Goal: Book appointment/travel/reservation

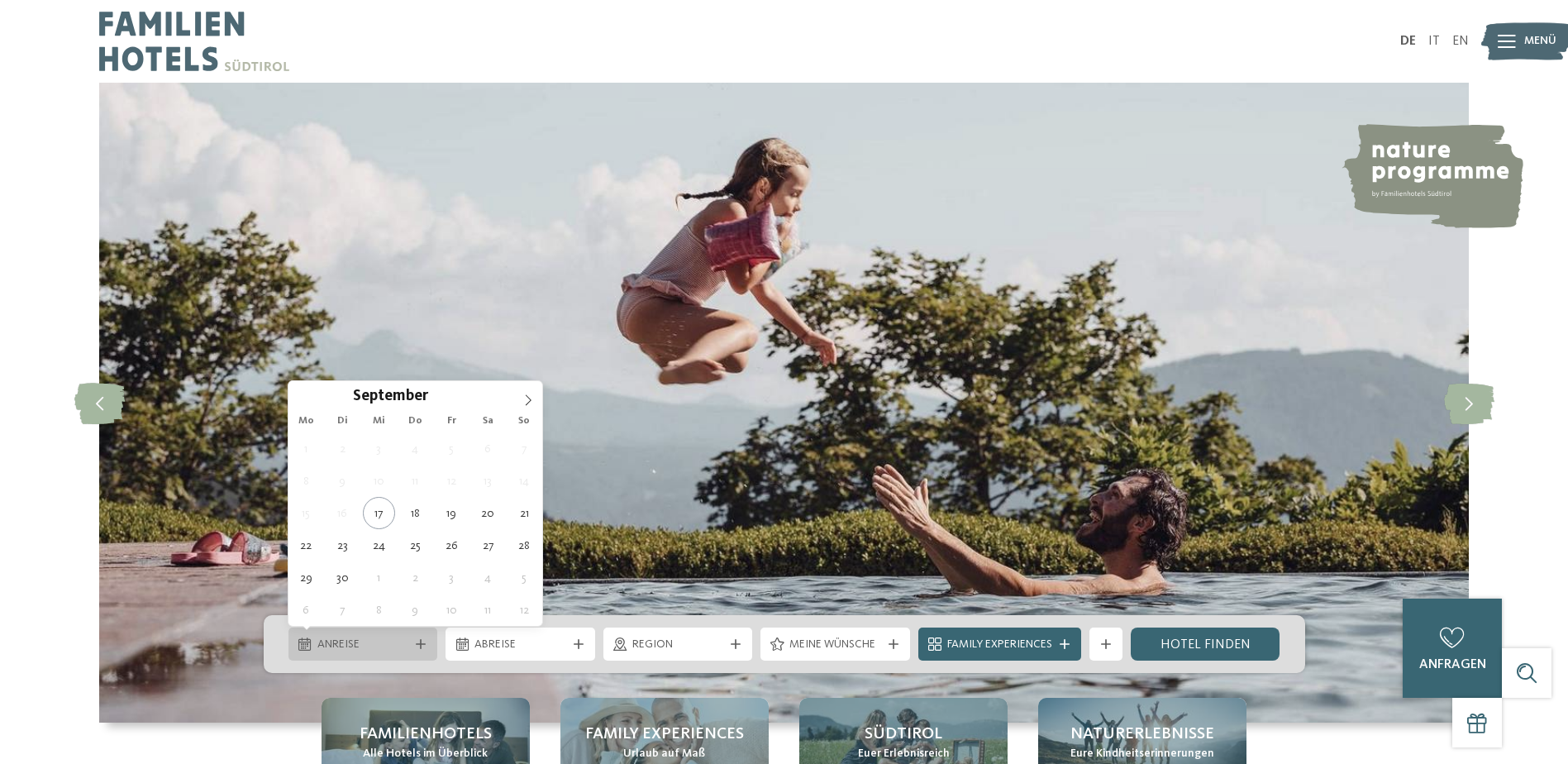
click at [404, 641] on span "Anreise" at bounding box center [364, 645] width 92 height 16
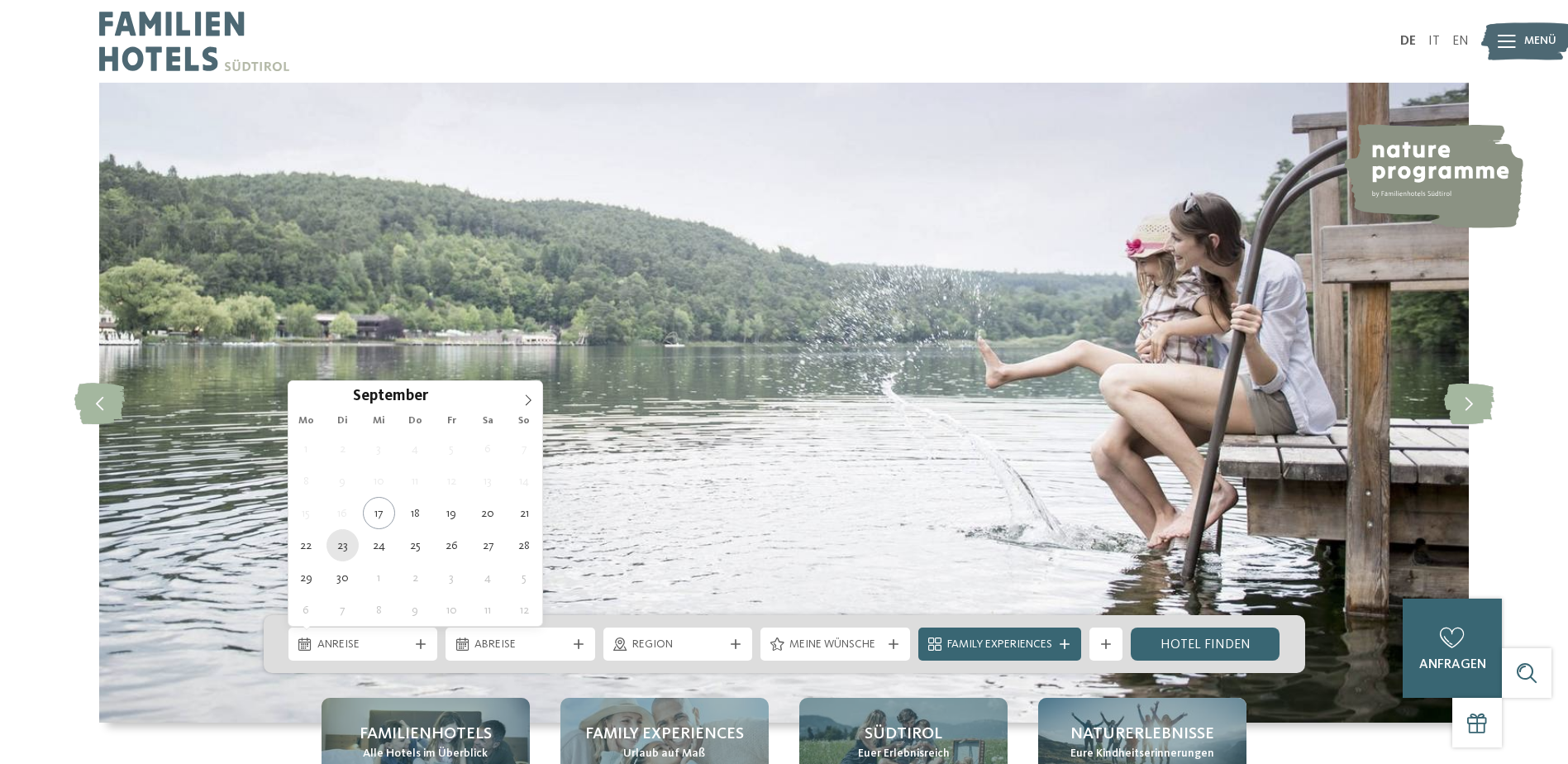
type div "23.09.2025"
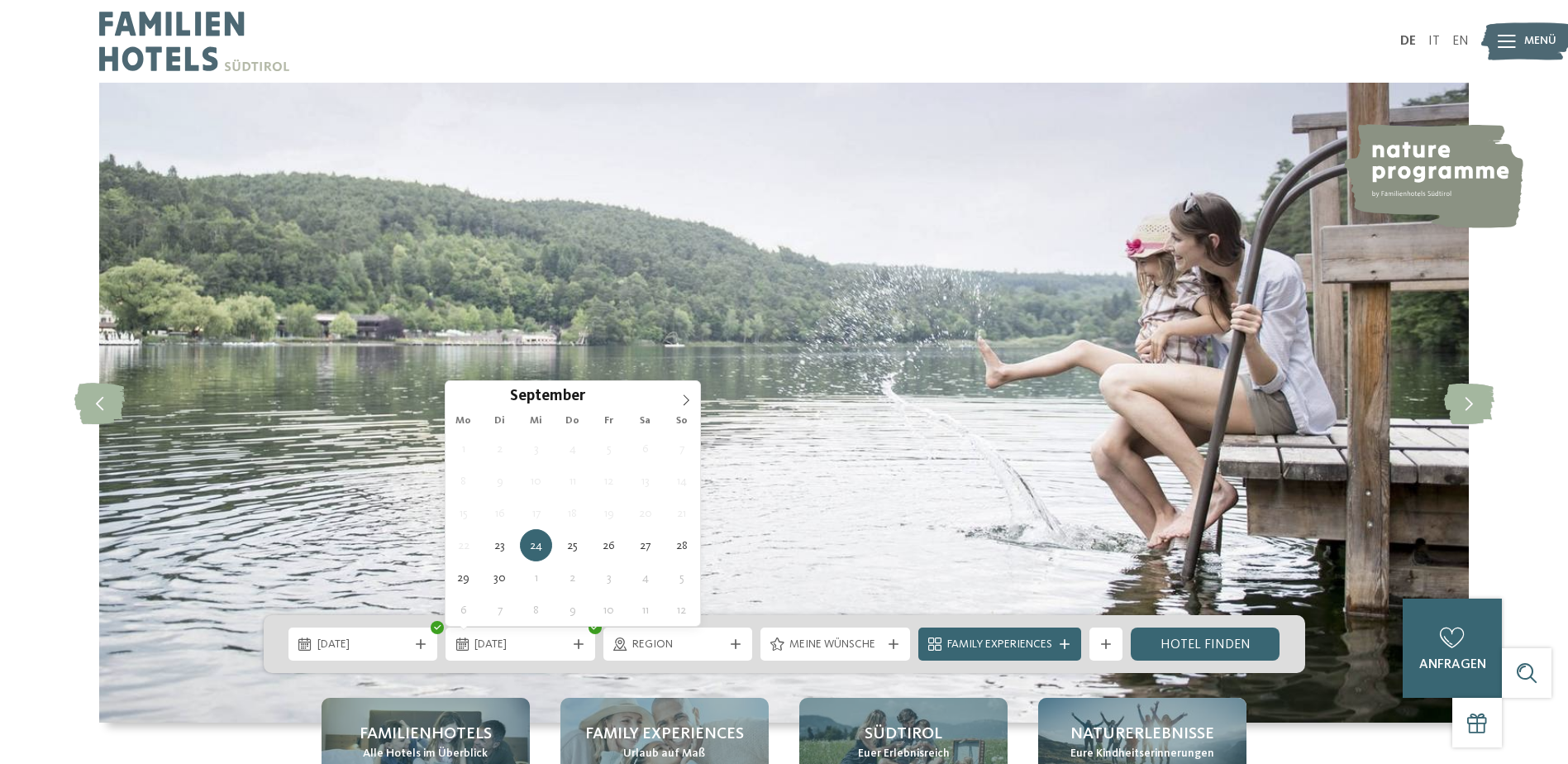
type div "24.09.2025"
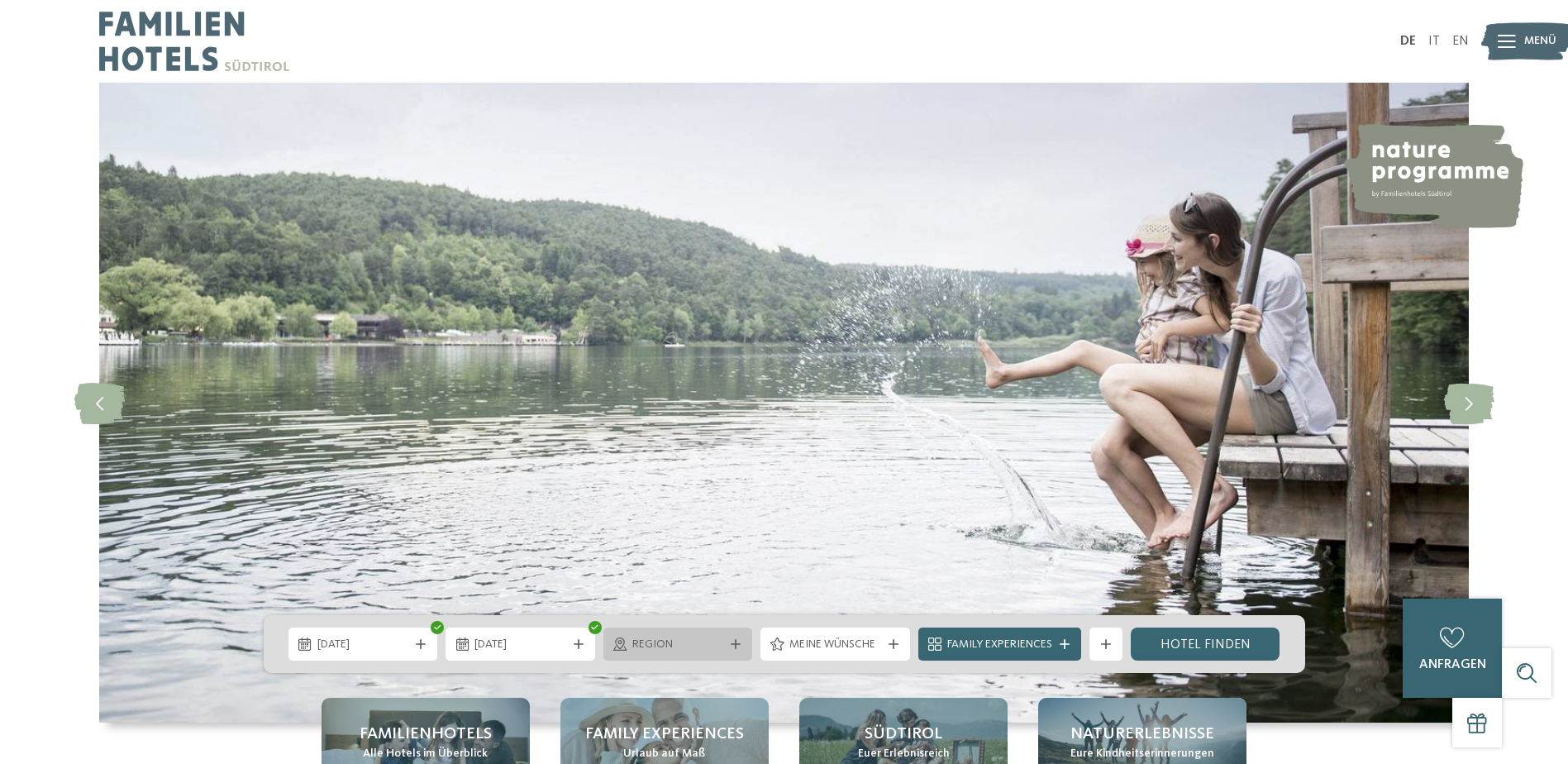
click at [701, 649] on span "Region" at bounding box center [679, 645] width 92 height 16
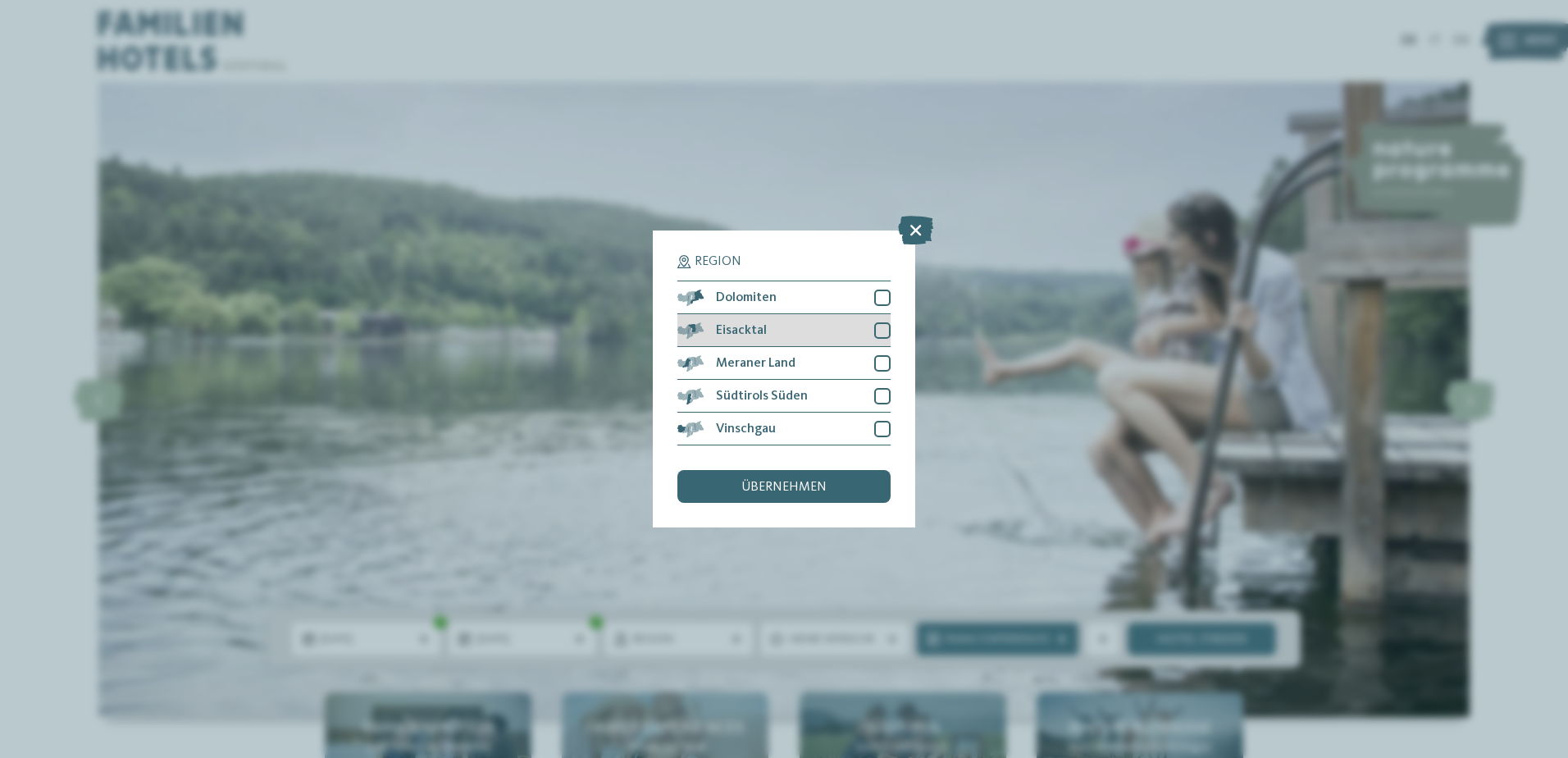
click at [816, 331] on div "Eisacktal" at bounding box center [784, 331] width 213 height 33
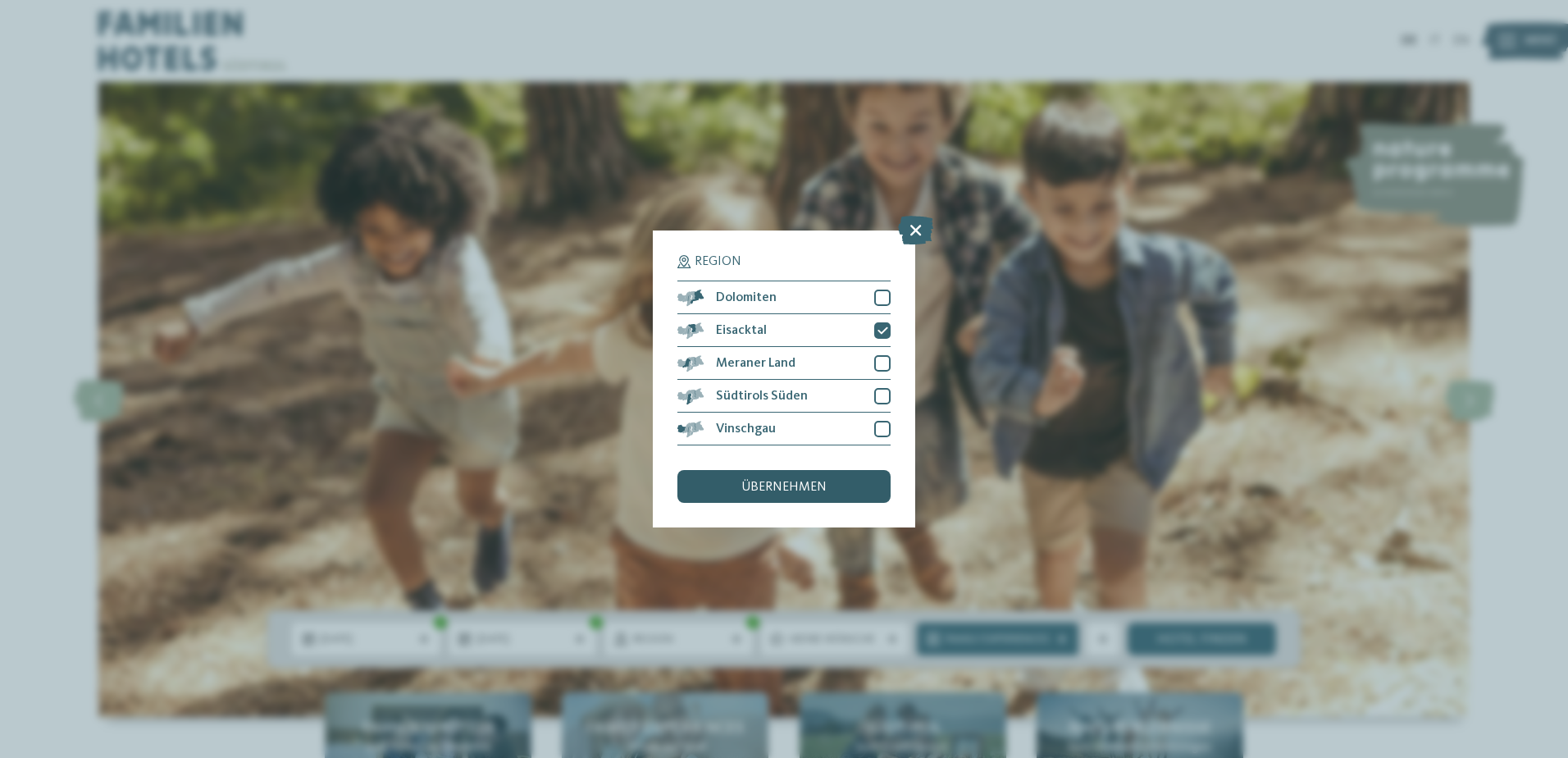
click at [824, 484] on span "übernehmen" at bounding box center [784, 487] width 85 height 13
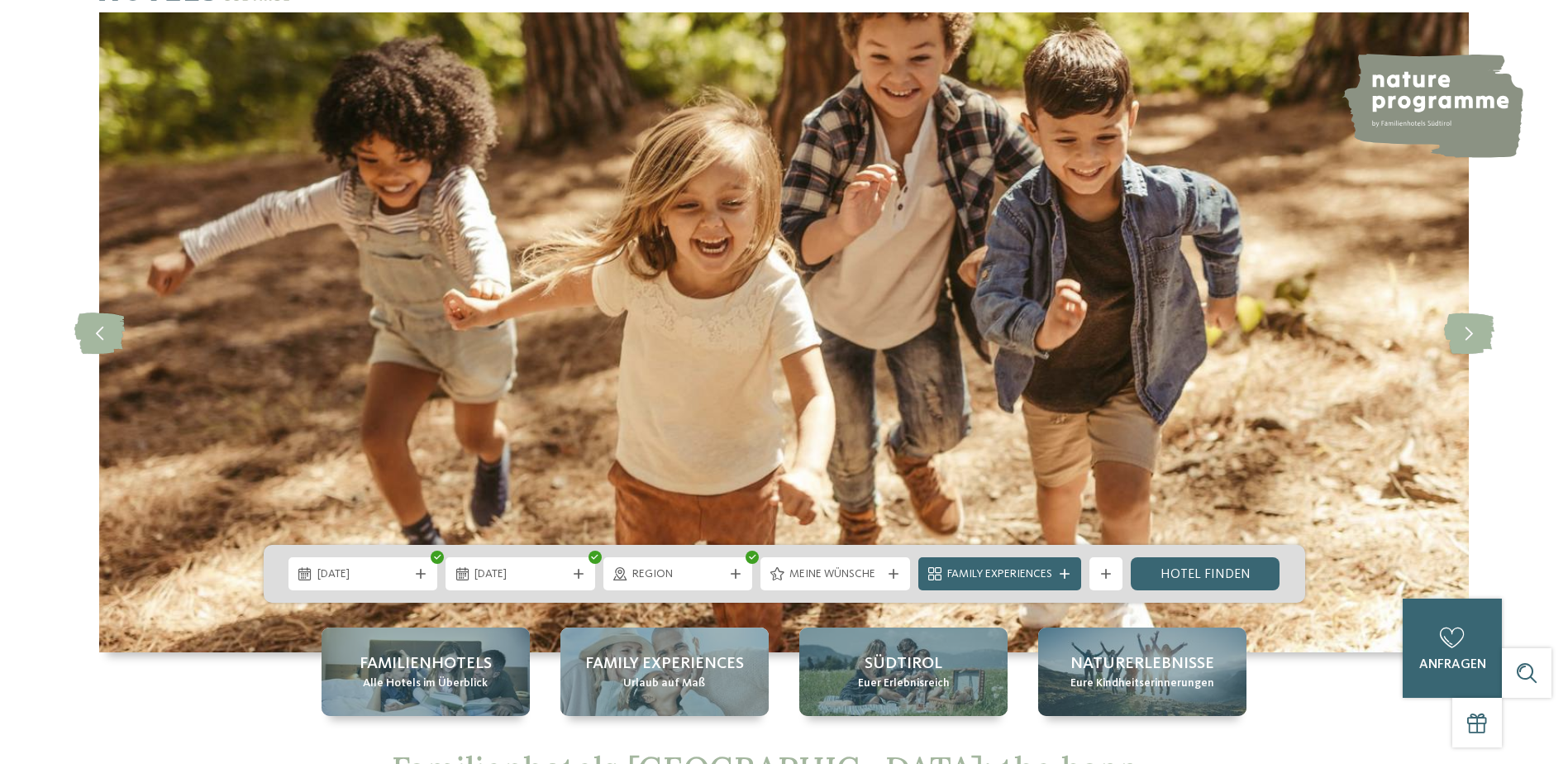
scroll to position [166, 0]
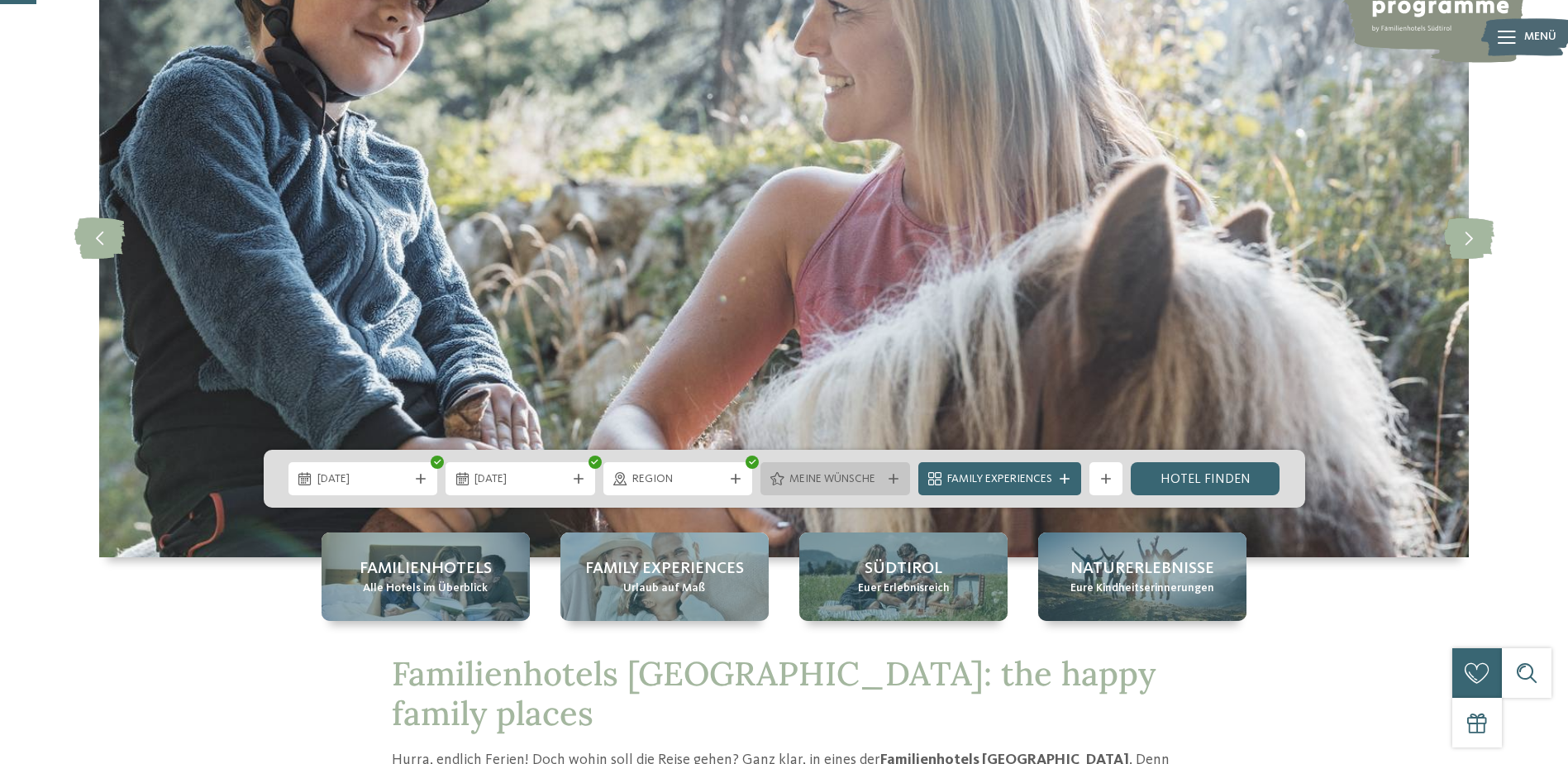
click at [858, 480] on span "Meine Wünsche" at bounding box center [835, 480] width 92 height 16
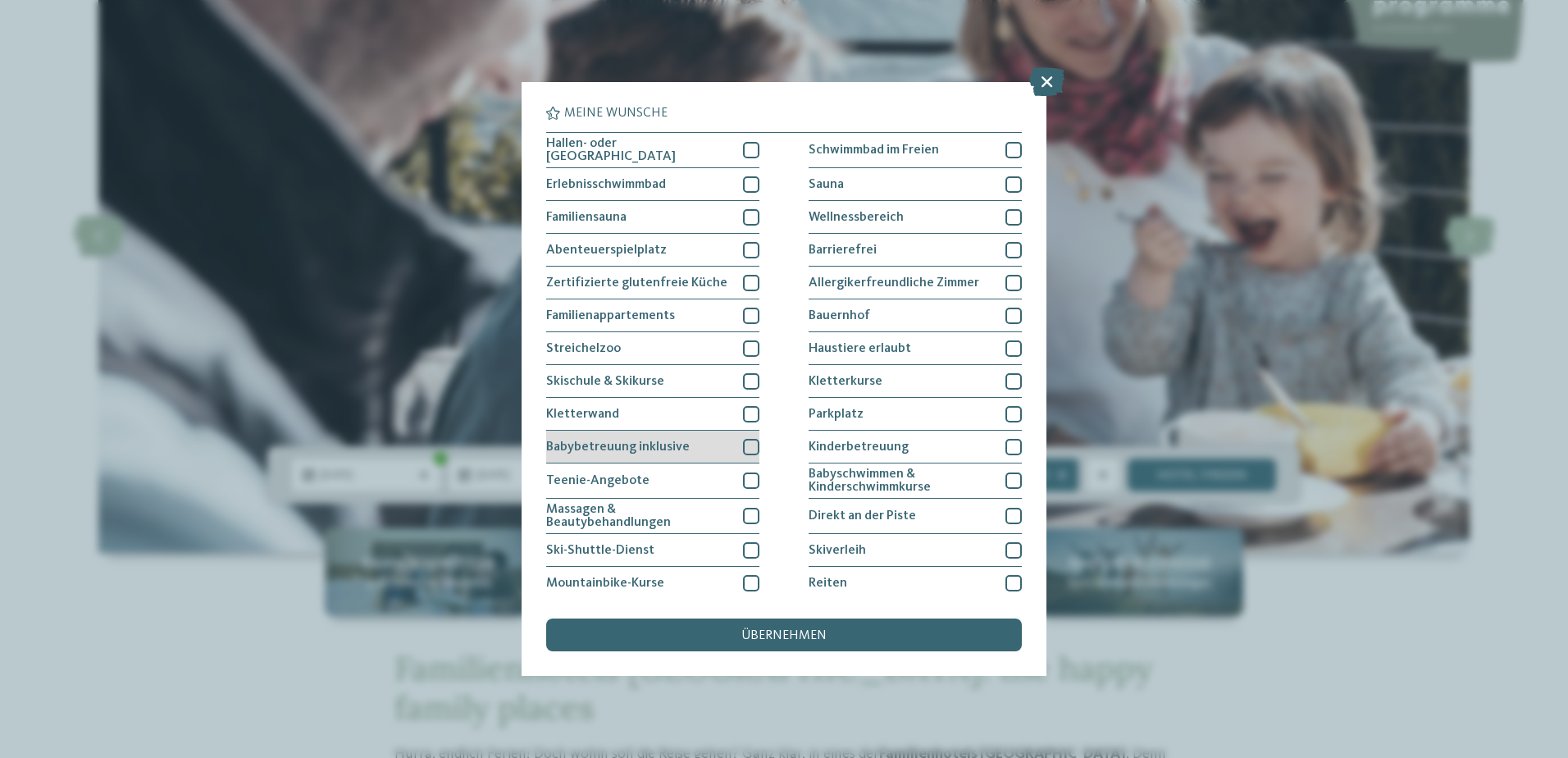
click at [695, 440] on div "Babybetreuung inklusive" at bounding box center [652, 447] width 213 height 33
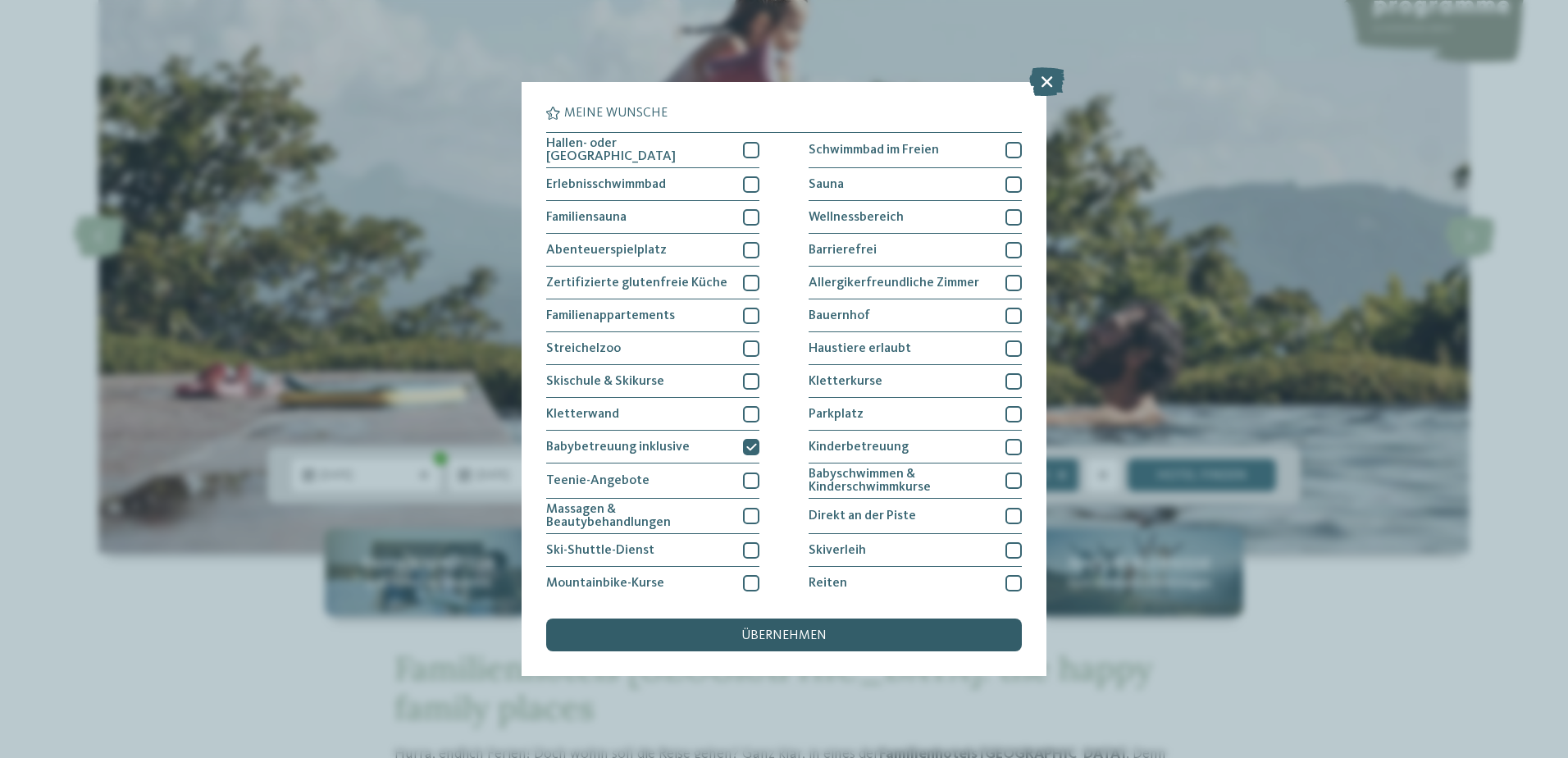
click at [743, 629] on span "übernehmen" at bounding box center [784, 635] width 85 height 13
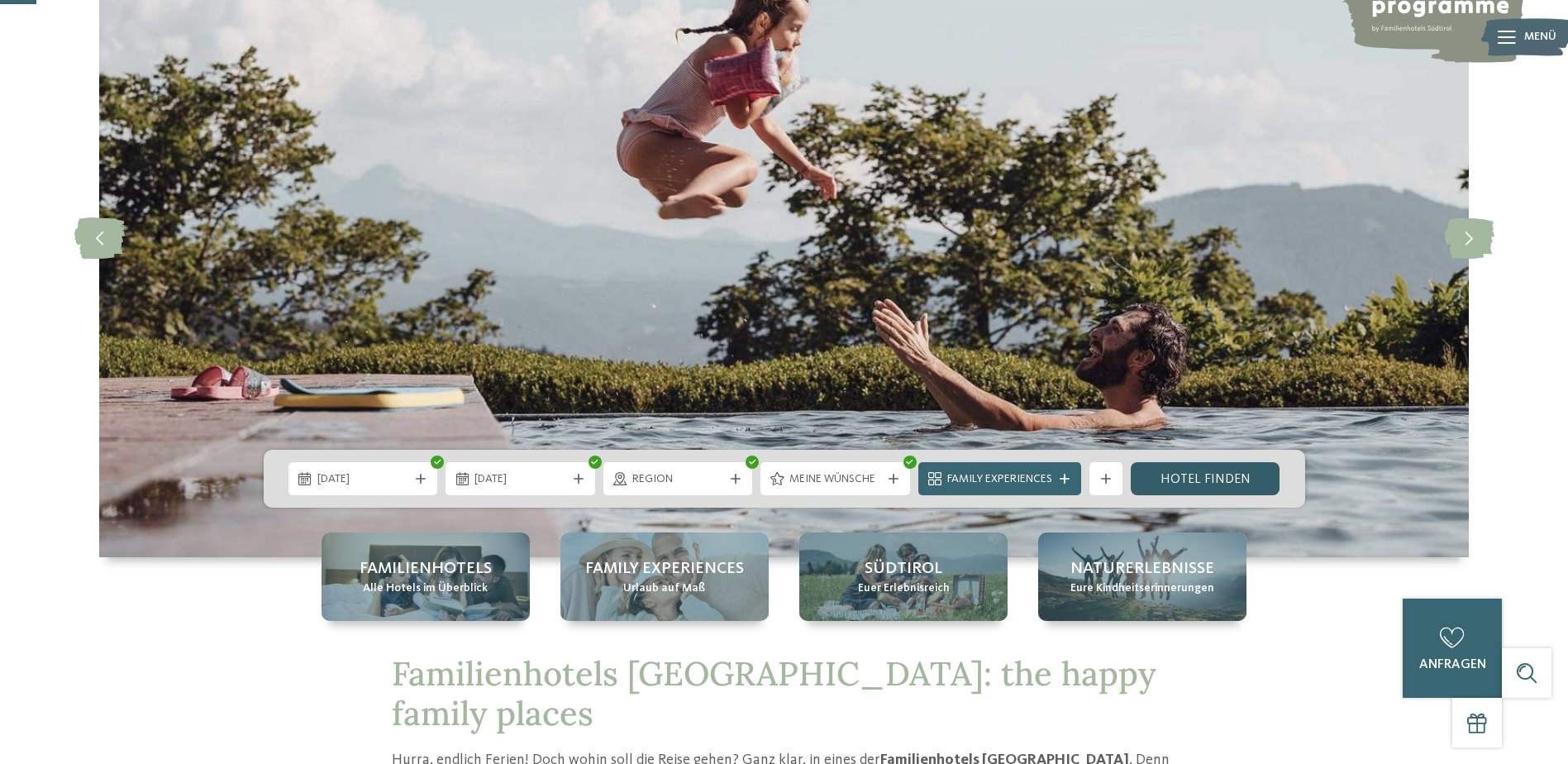
click at [1185, 475] on link "Hotel finden" at bounding box center [1205, 479] width 149 height 33
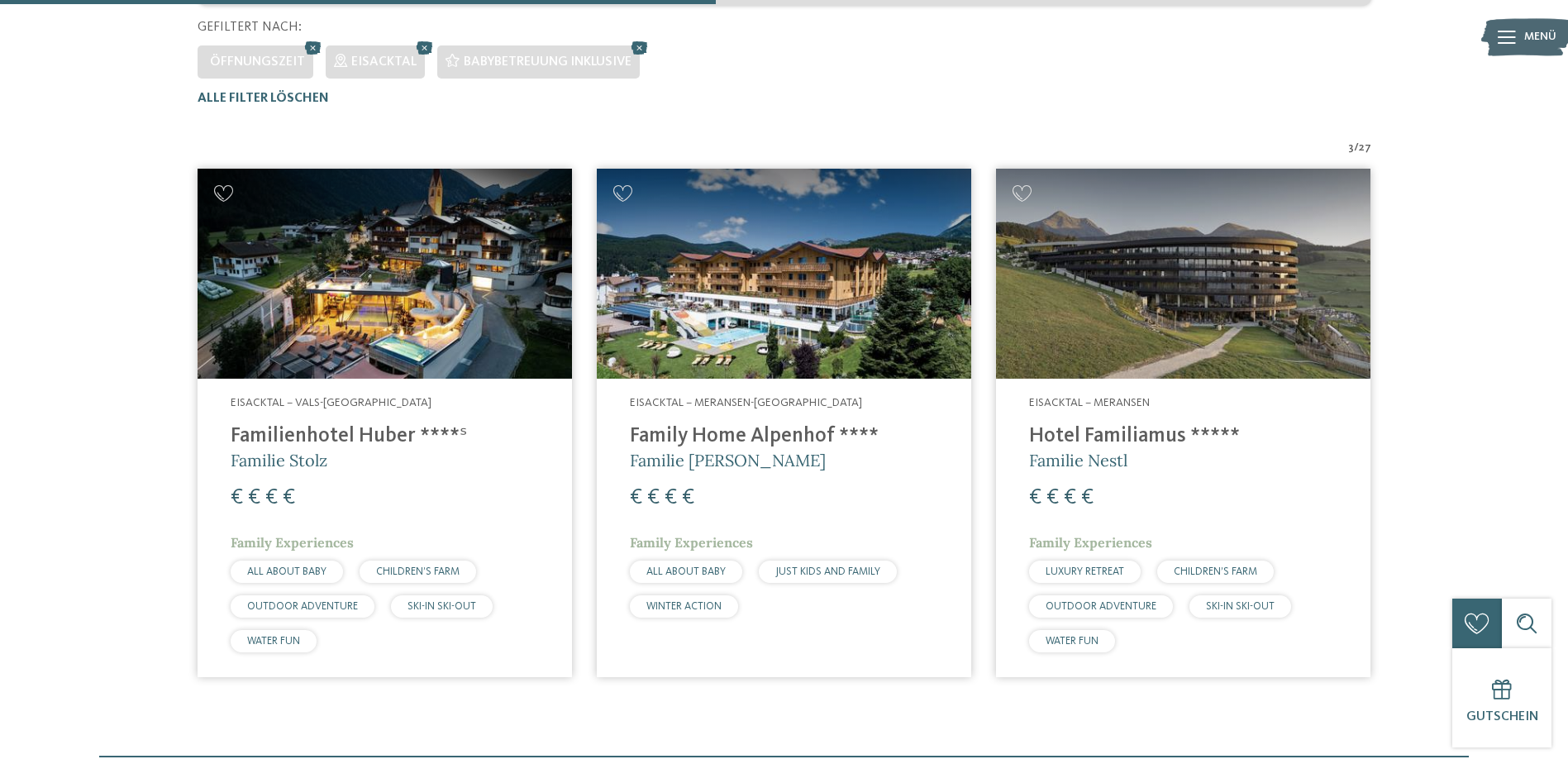
scroll to position [460, 0]
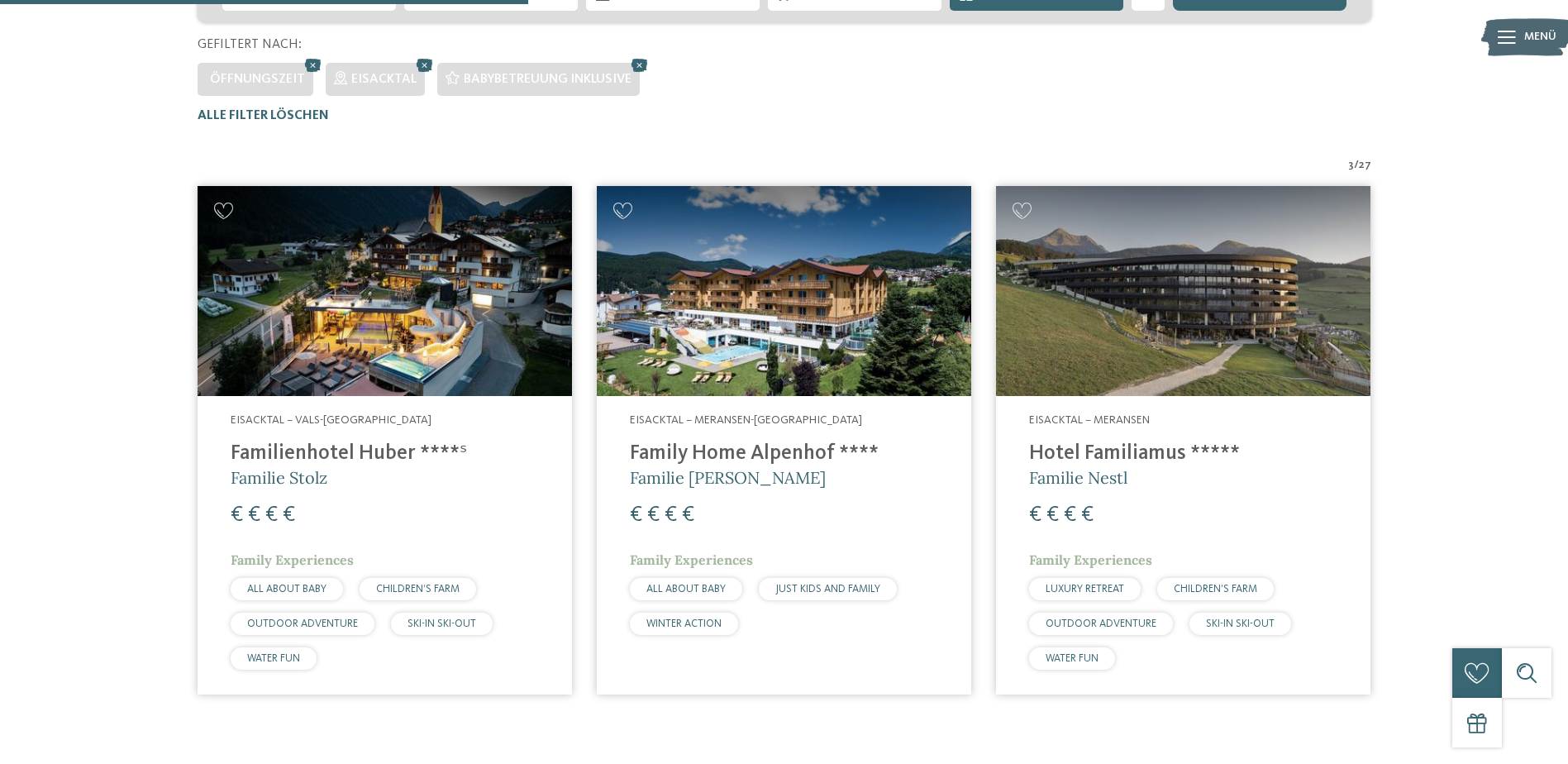
click at [303, 464] on h4 "Familienhotel Huber ****ˢ" at bounding box center [385, 453] width 309 height 25
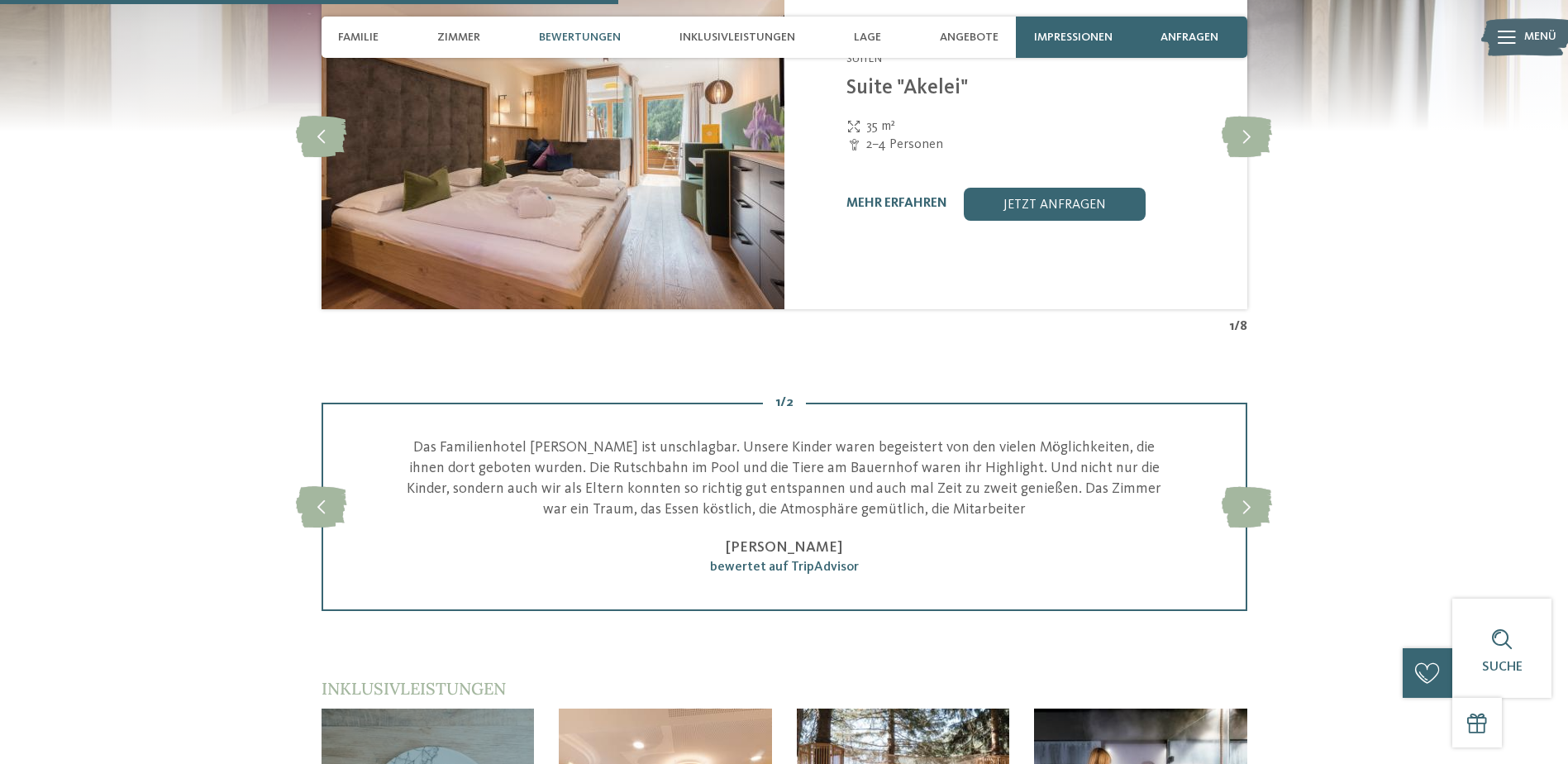
scroll to position [2563, 0]
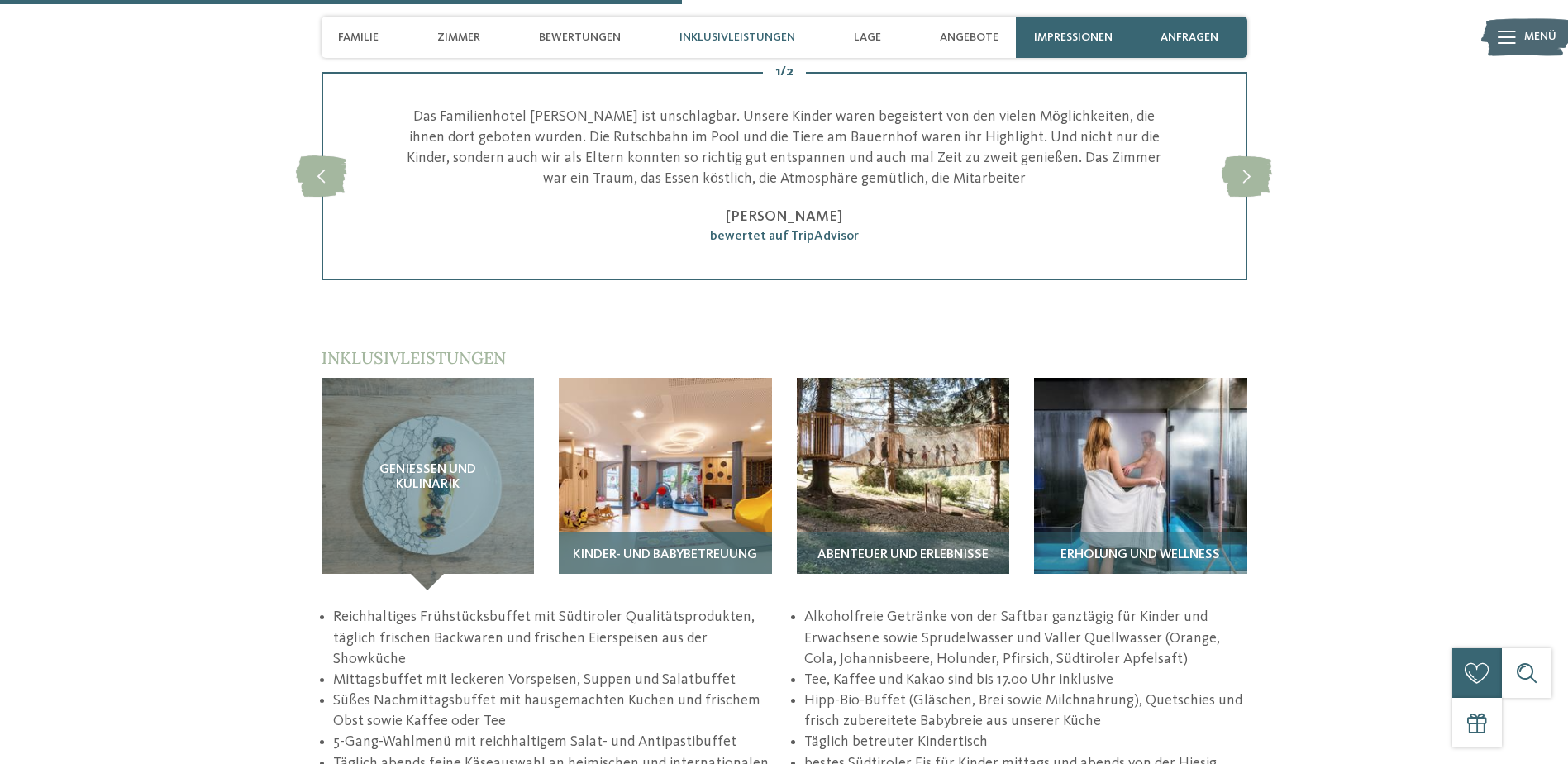
click at [685, 532] on div "Kinder- und Babybetreuung" at bounding box center [665, 561] width 213 height 58
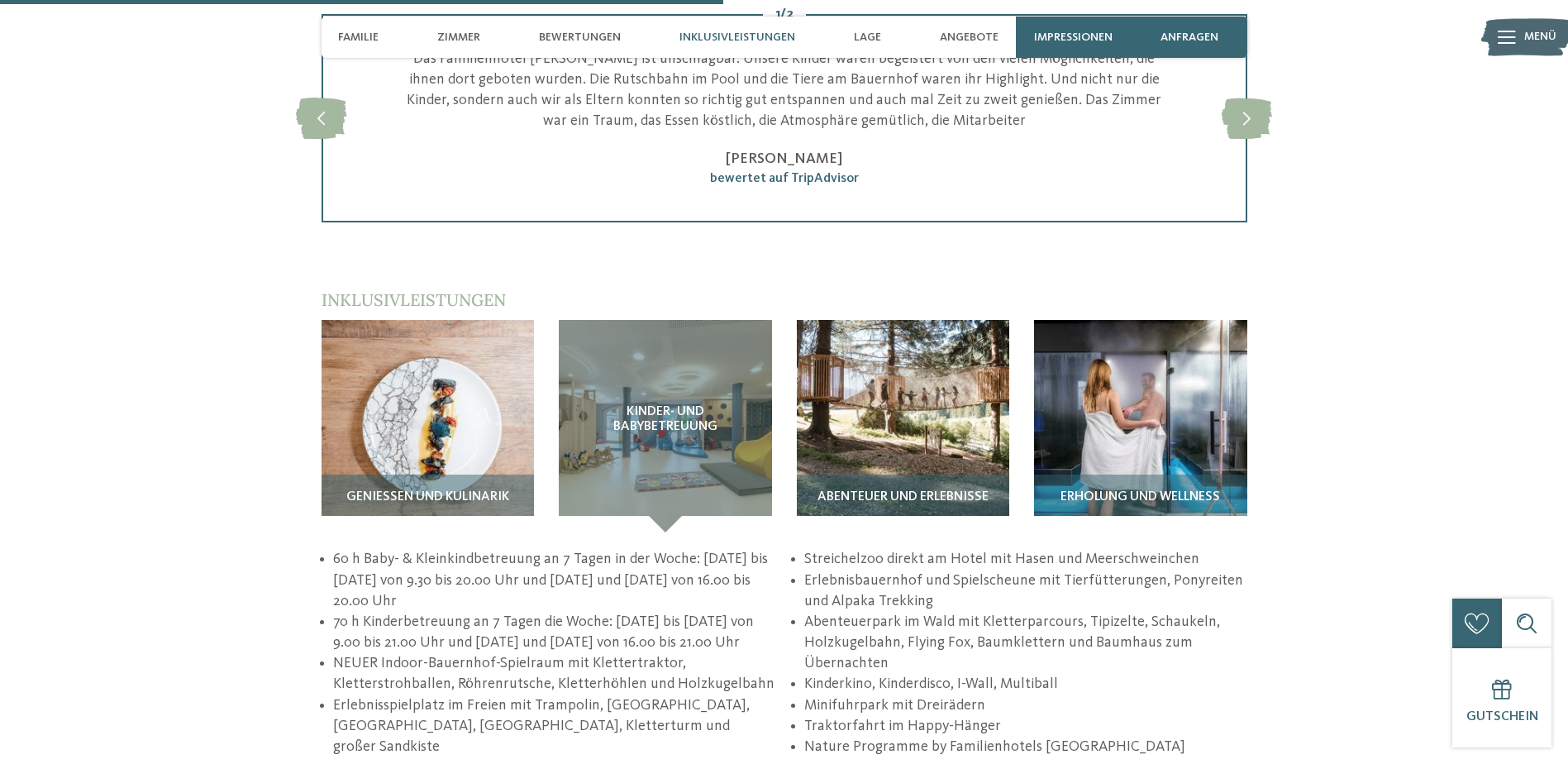
scroll to position [2811, 0]
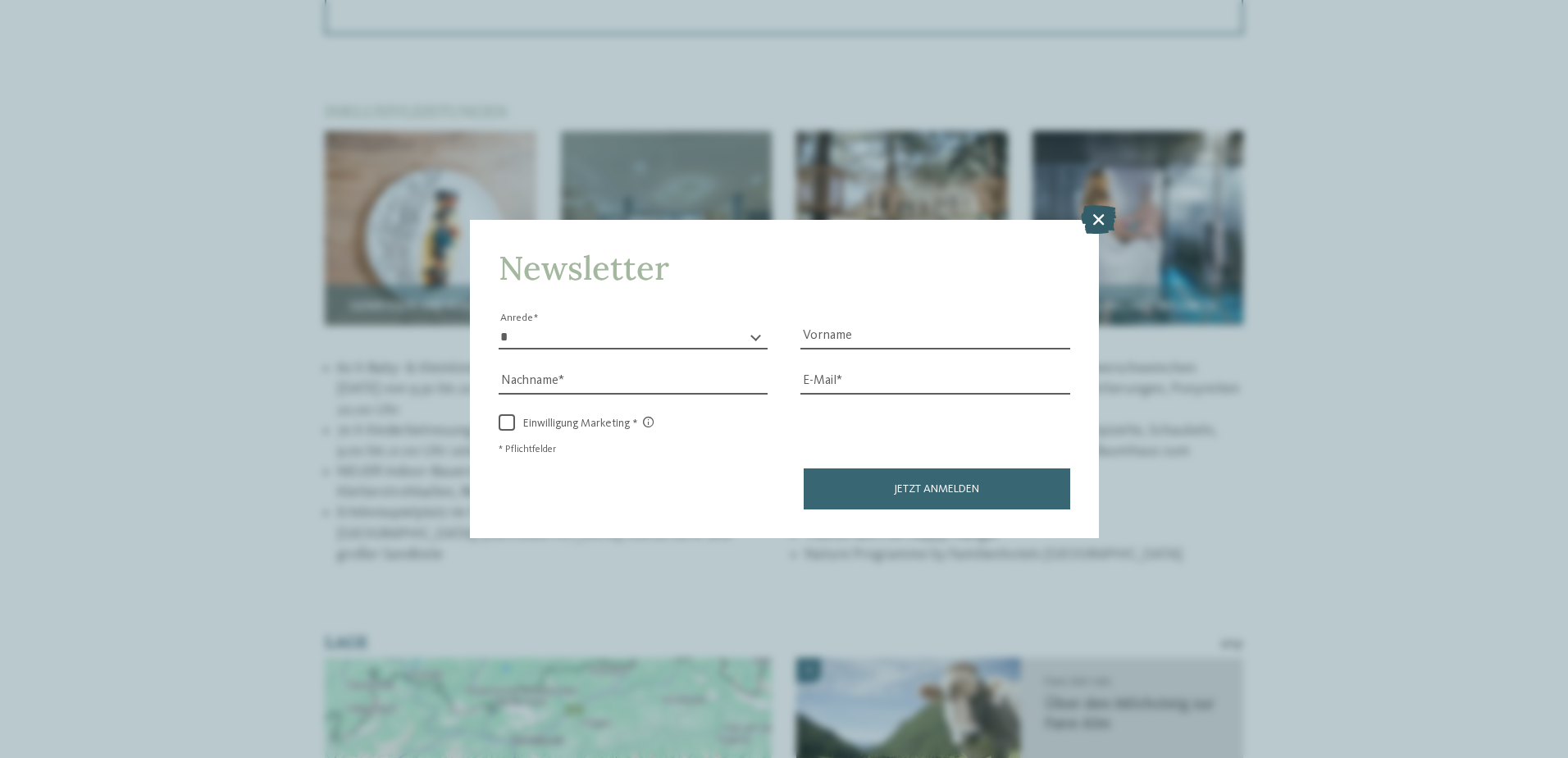
click at [1090, 215] on icon at bounding box center [1098, 219] width 35 height 29
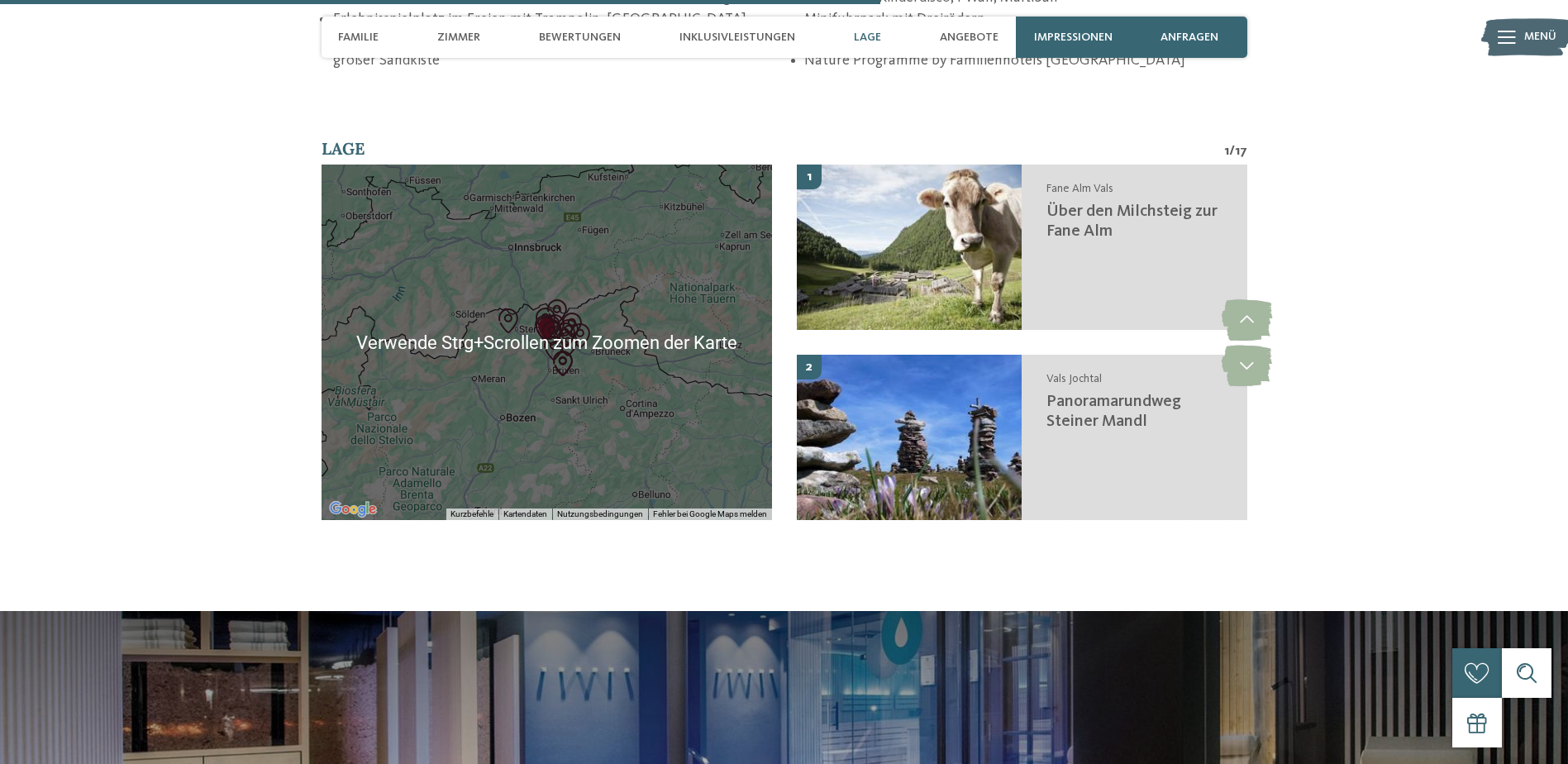
scroll to position [3639, 0]
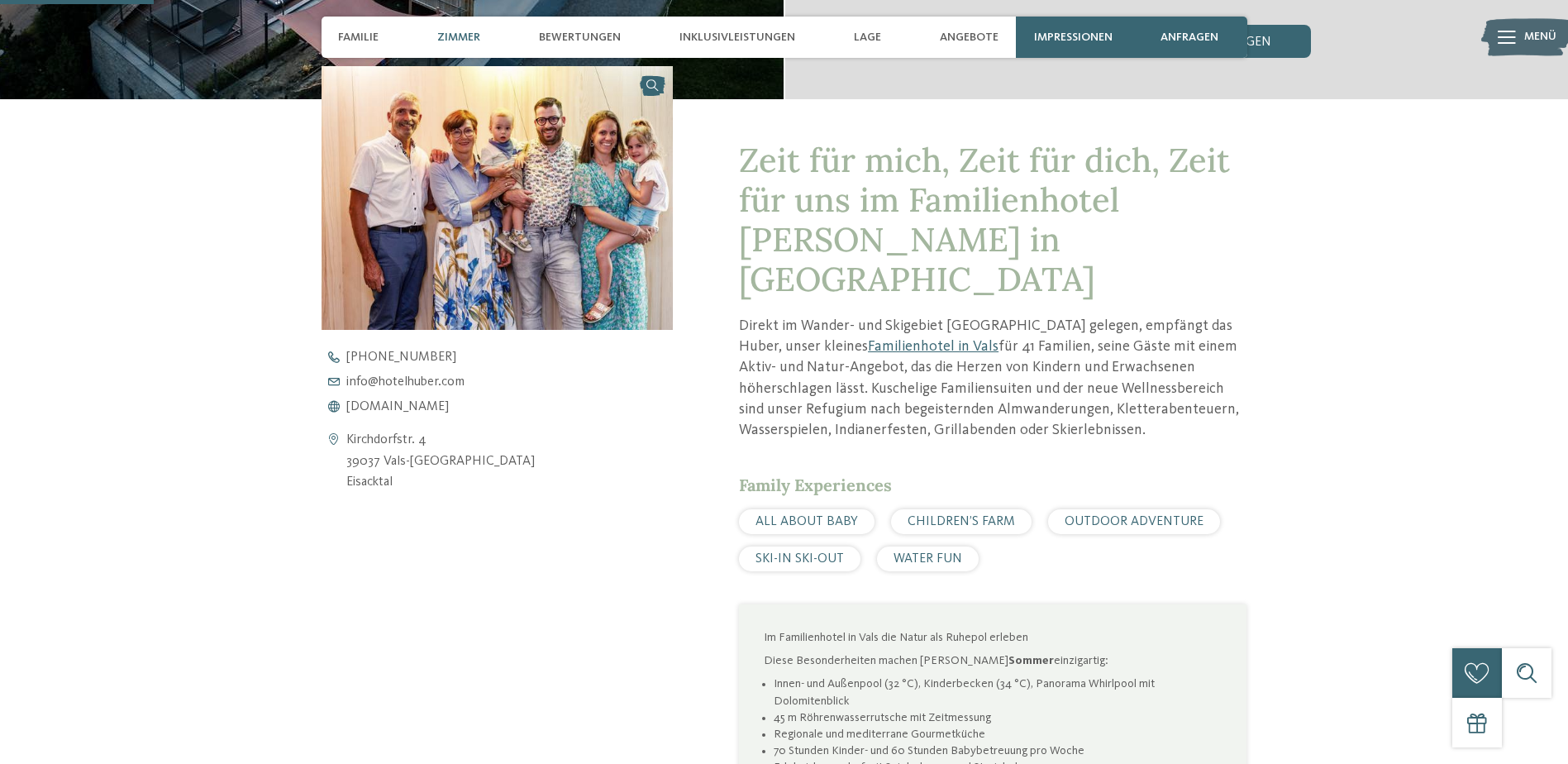
click at [463, 37] on span "Zimmer" at bounding box center [459, 37] width 43 height 14
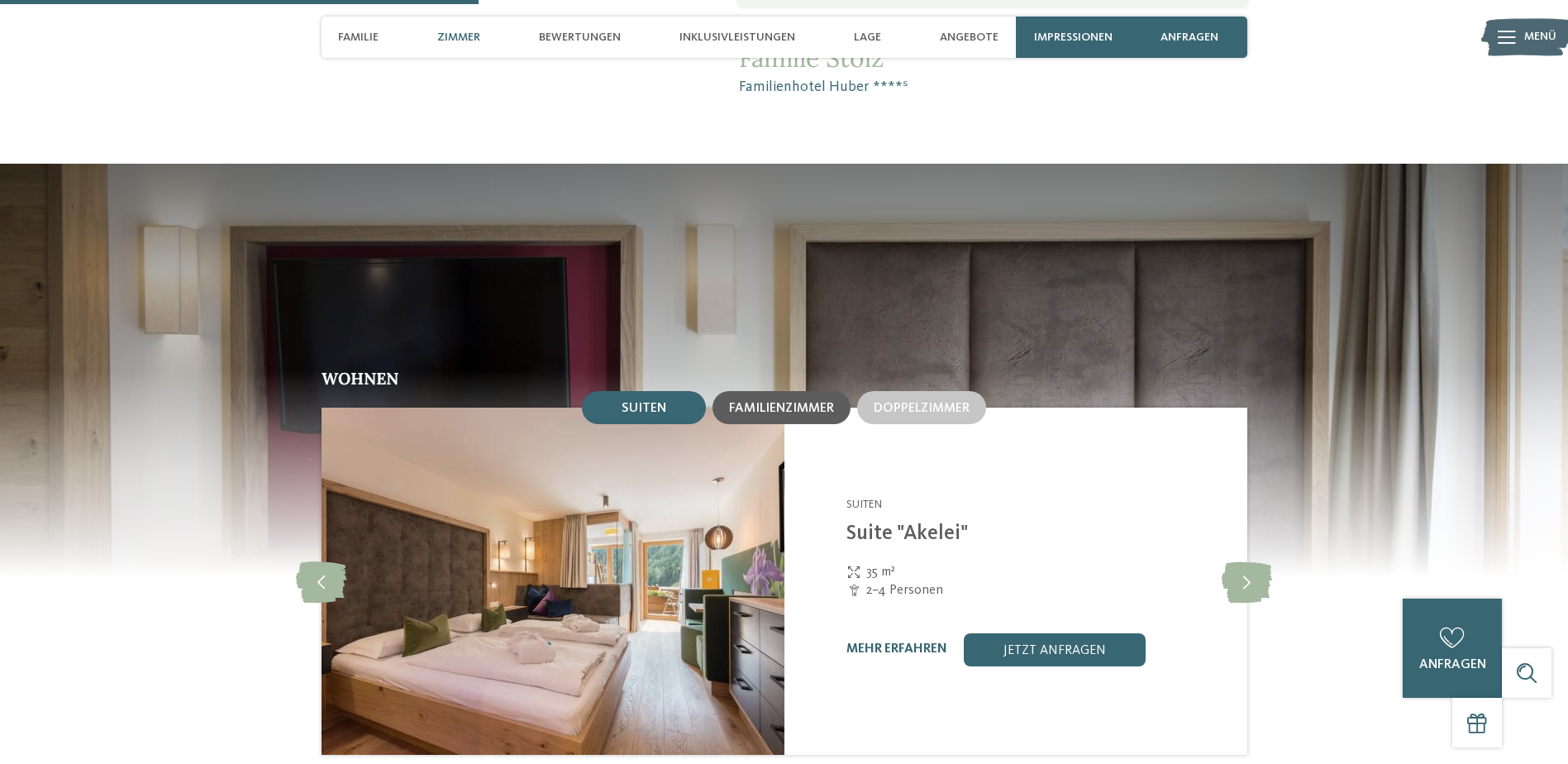
scroll to position [1870, 0]
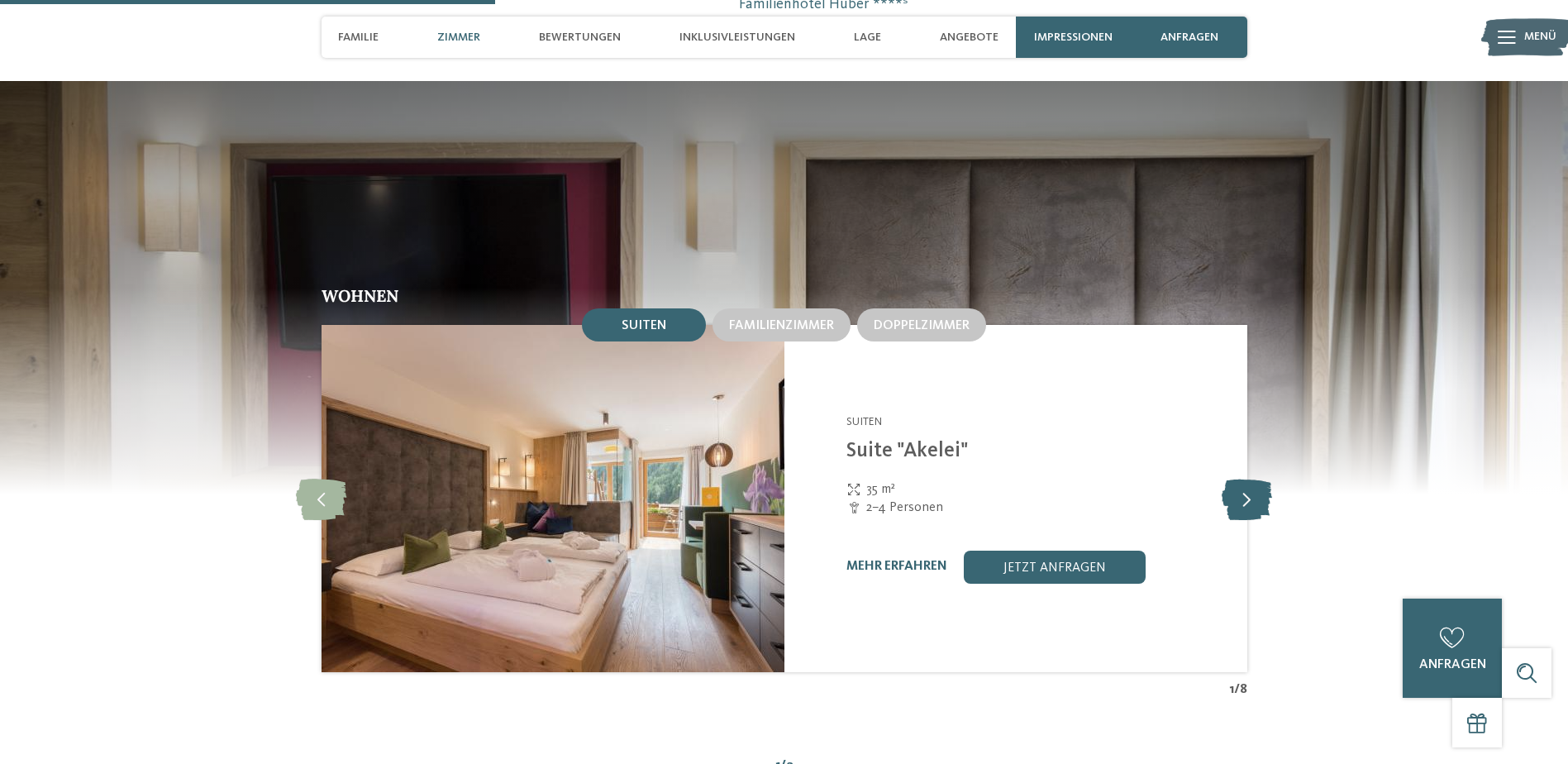
click at [1247, 478] on icon at bounding box center [1247, 498] width 50 height 41
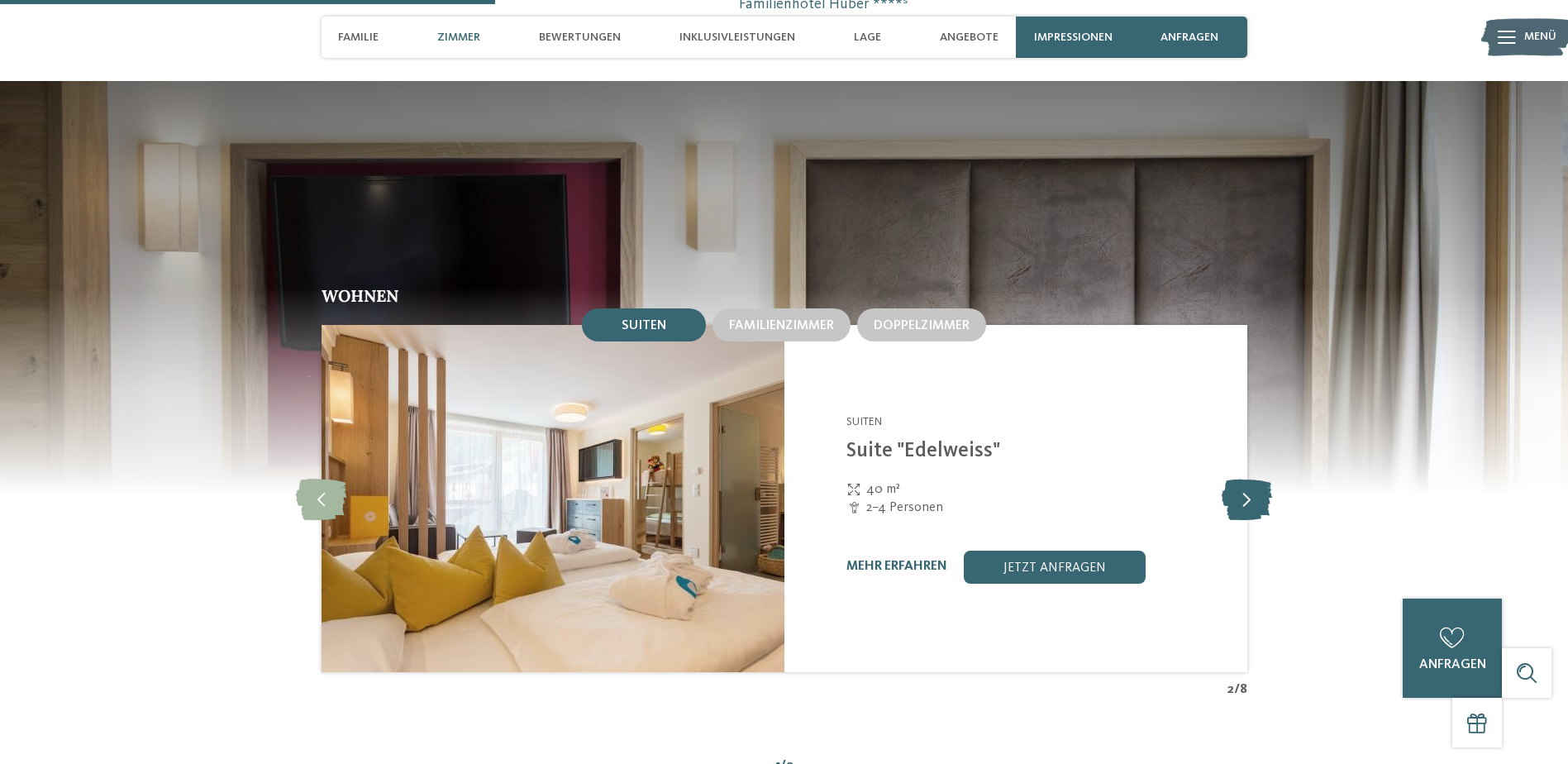
click at [1247, 478] on icon at bounding box center [1247, 498] width 50 height 41
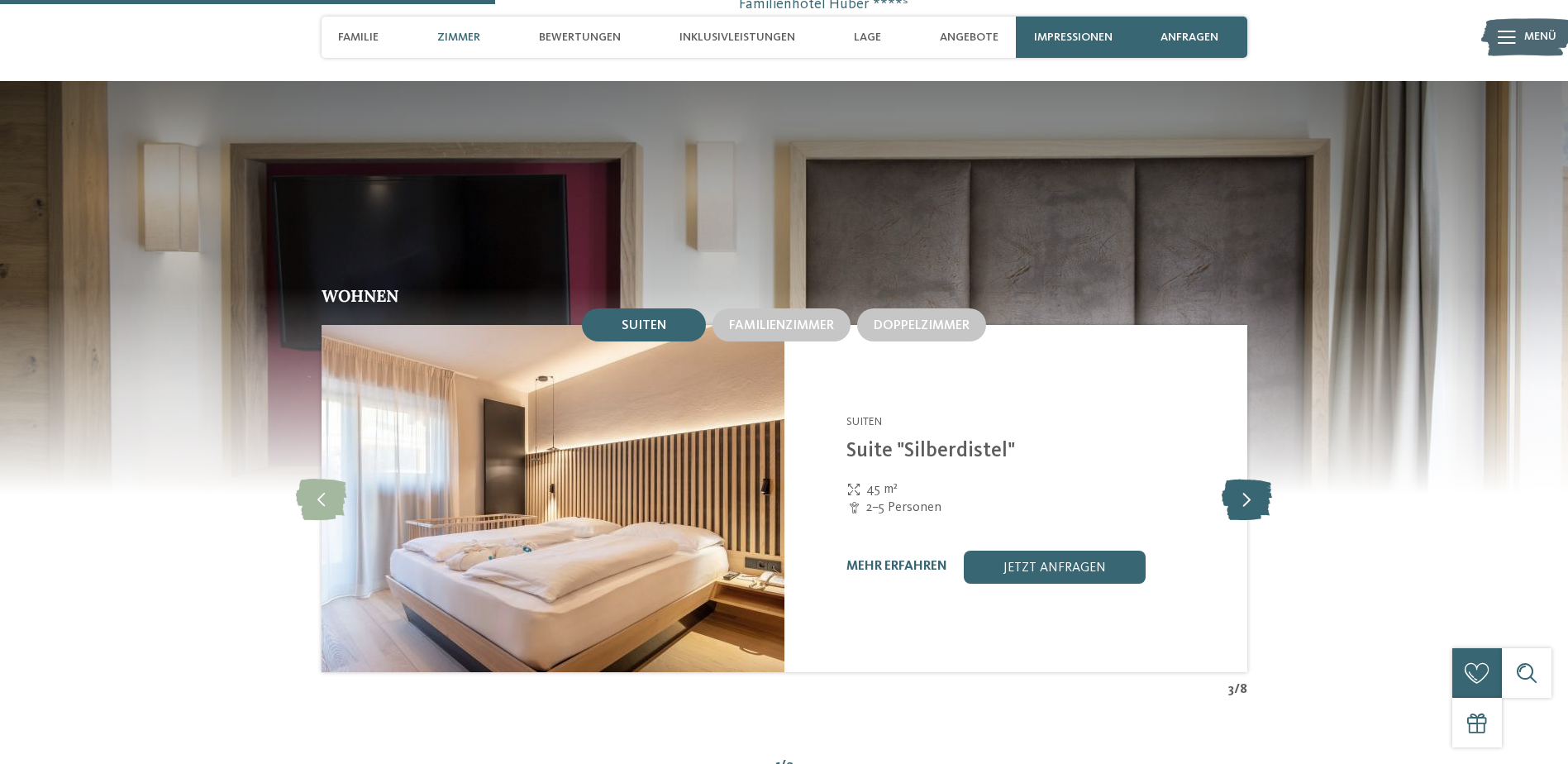
click at [1247, 478] on icon at bounding box center [1247, 498] width 50 height 41
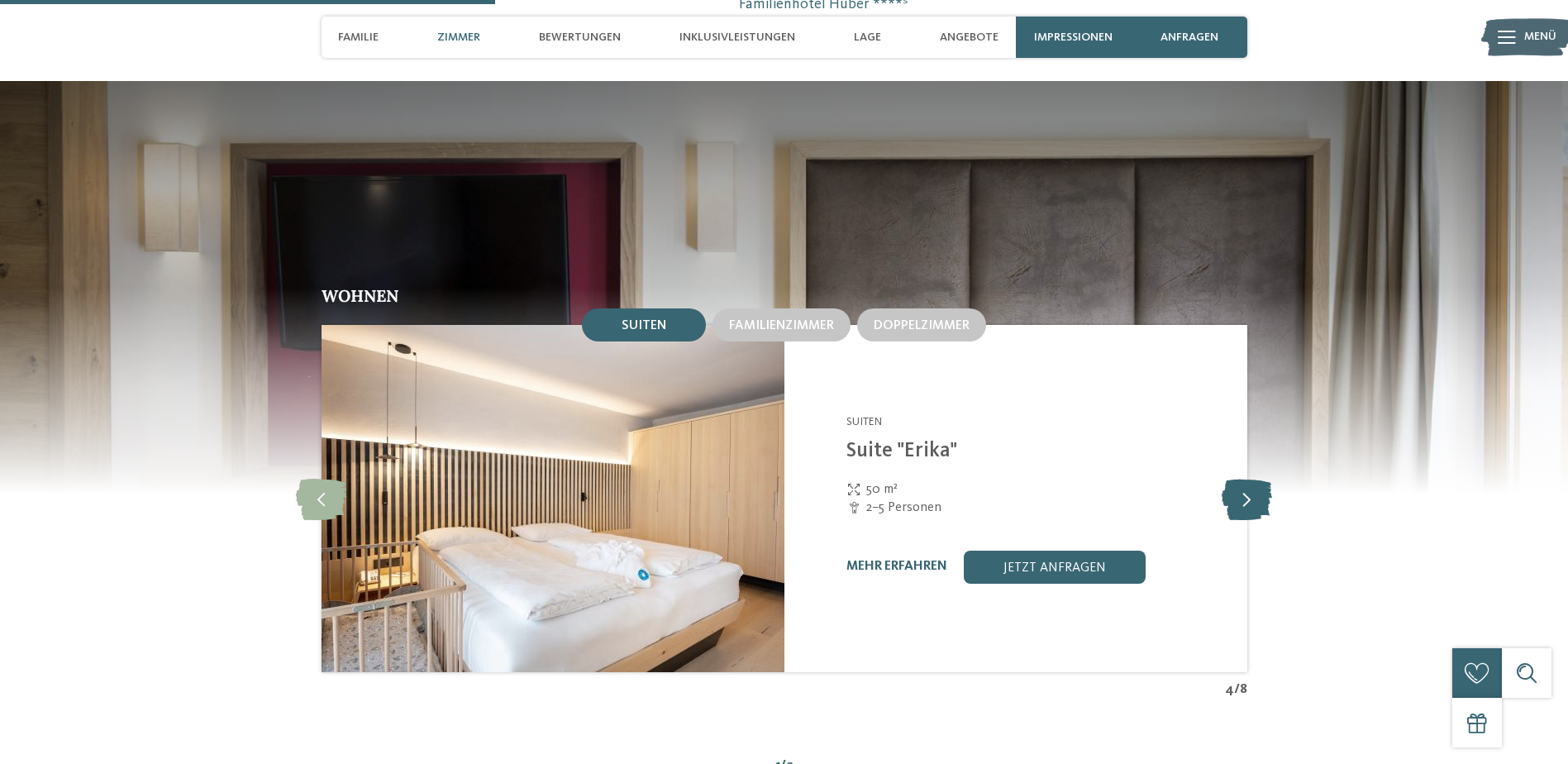
click at [1247, 478] on icon at bounding box center [1247, 498] width 50 height 41
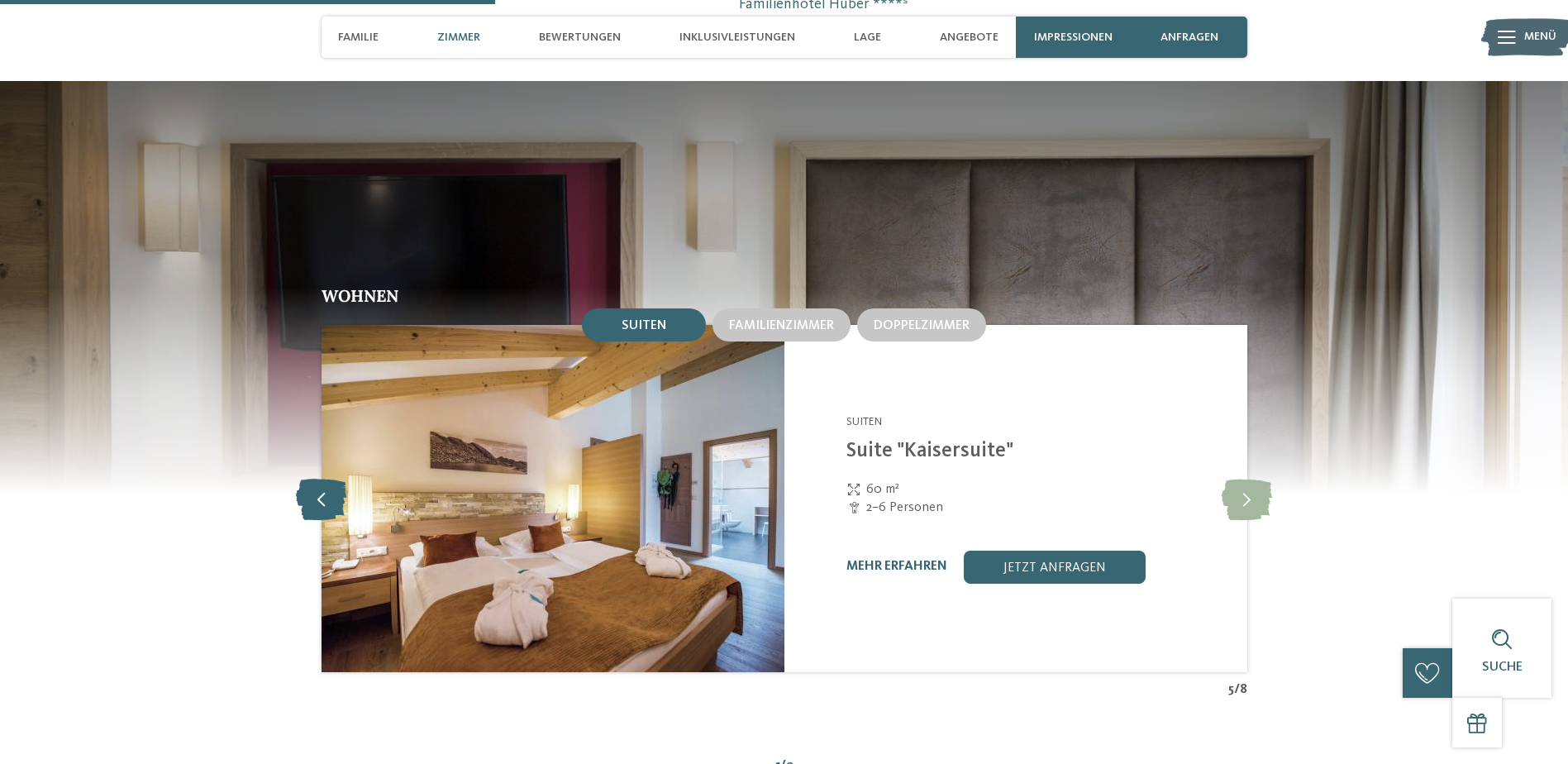
click at [310, 478] on icon at bounding box center [321, 498] width 50 height 41
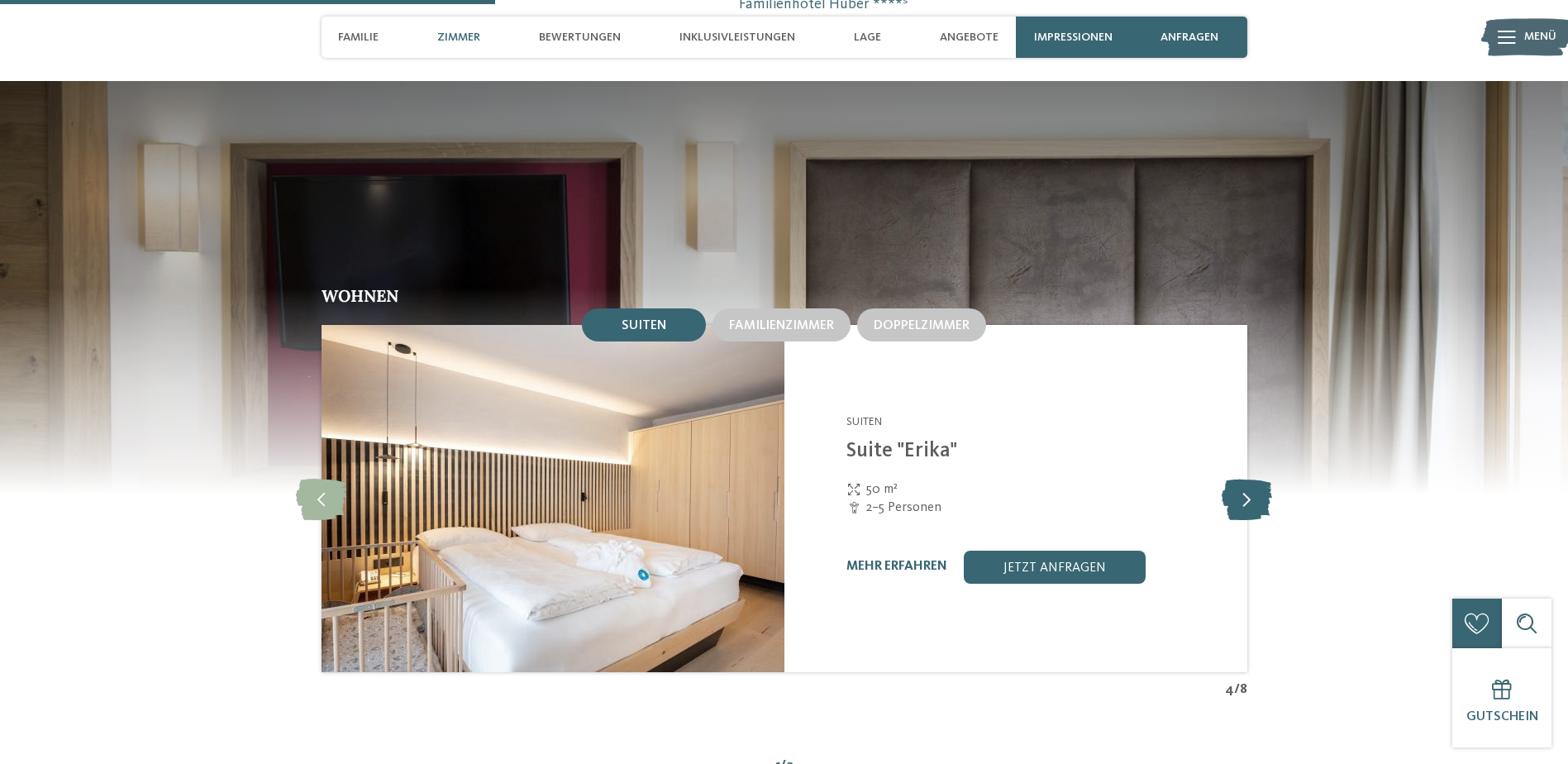
click at [1241, 478] on icon at bounding box center [1247, 498] width 50 height 41
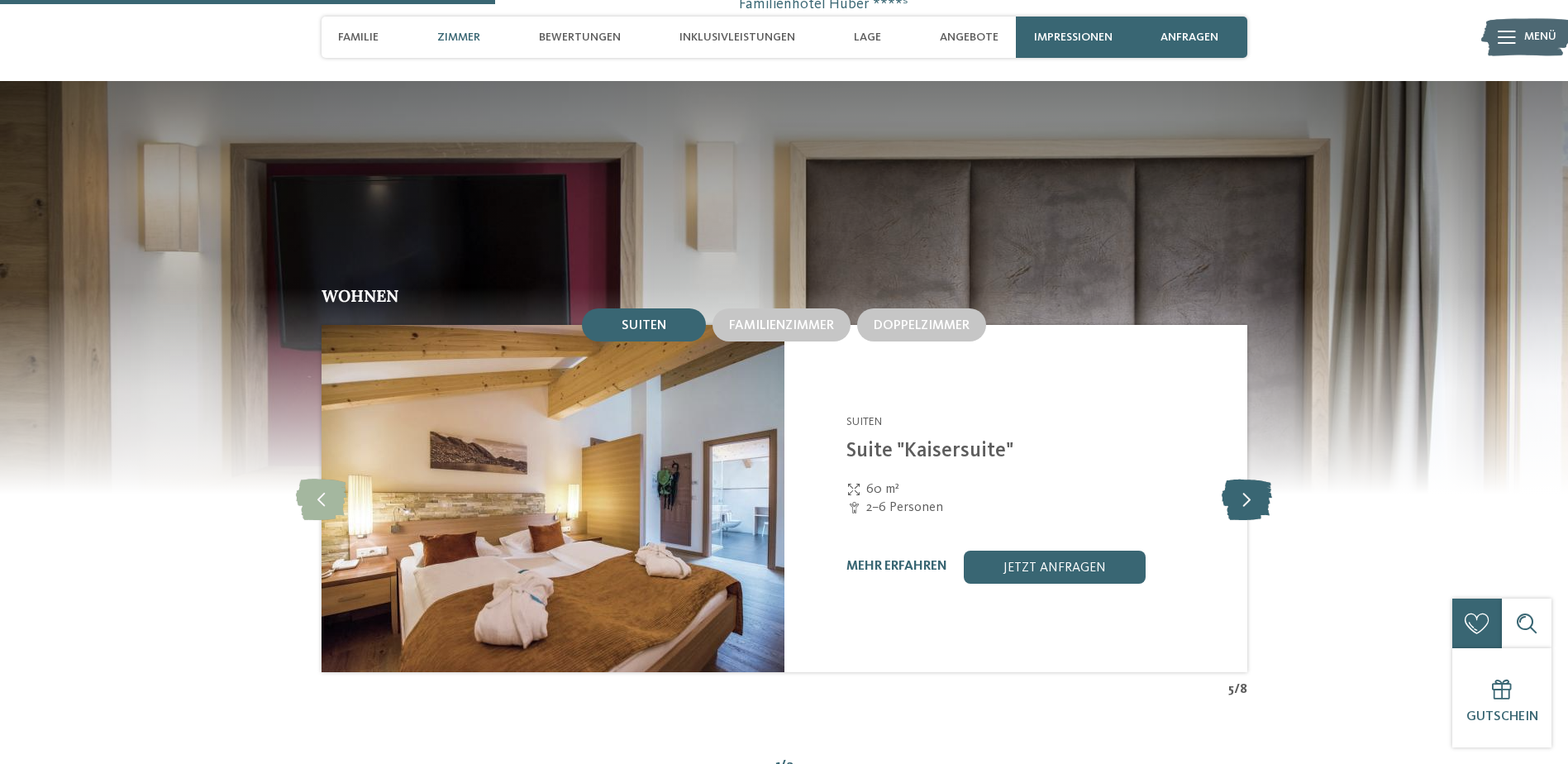
click at [1241, 478] on icon at bounding box center [1247, 498] width 50 height 41
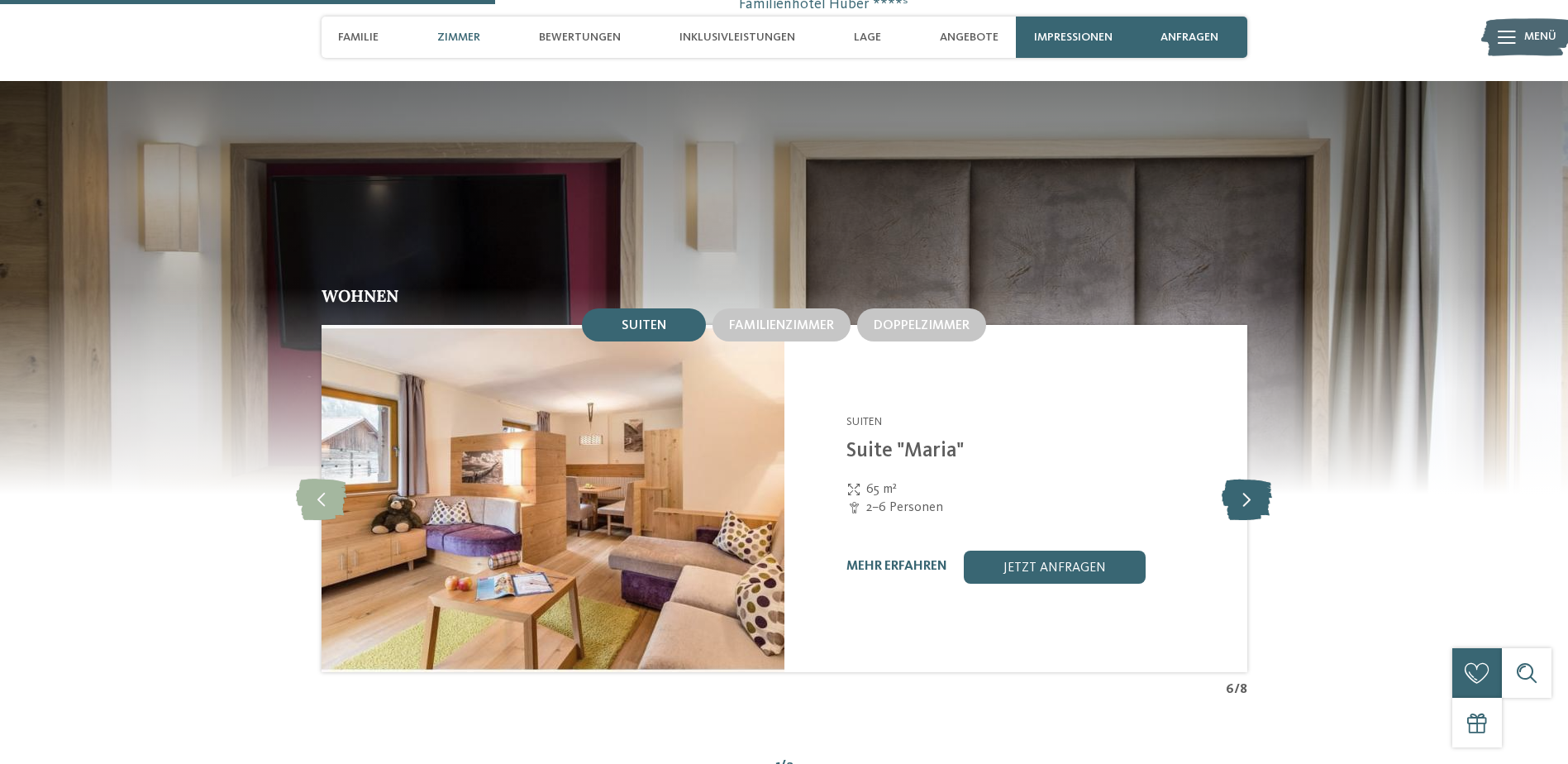
click at [1241, 478] on icon at bounding box center [1247, 498] width 50 height 41
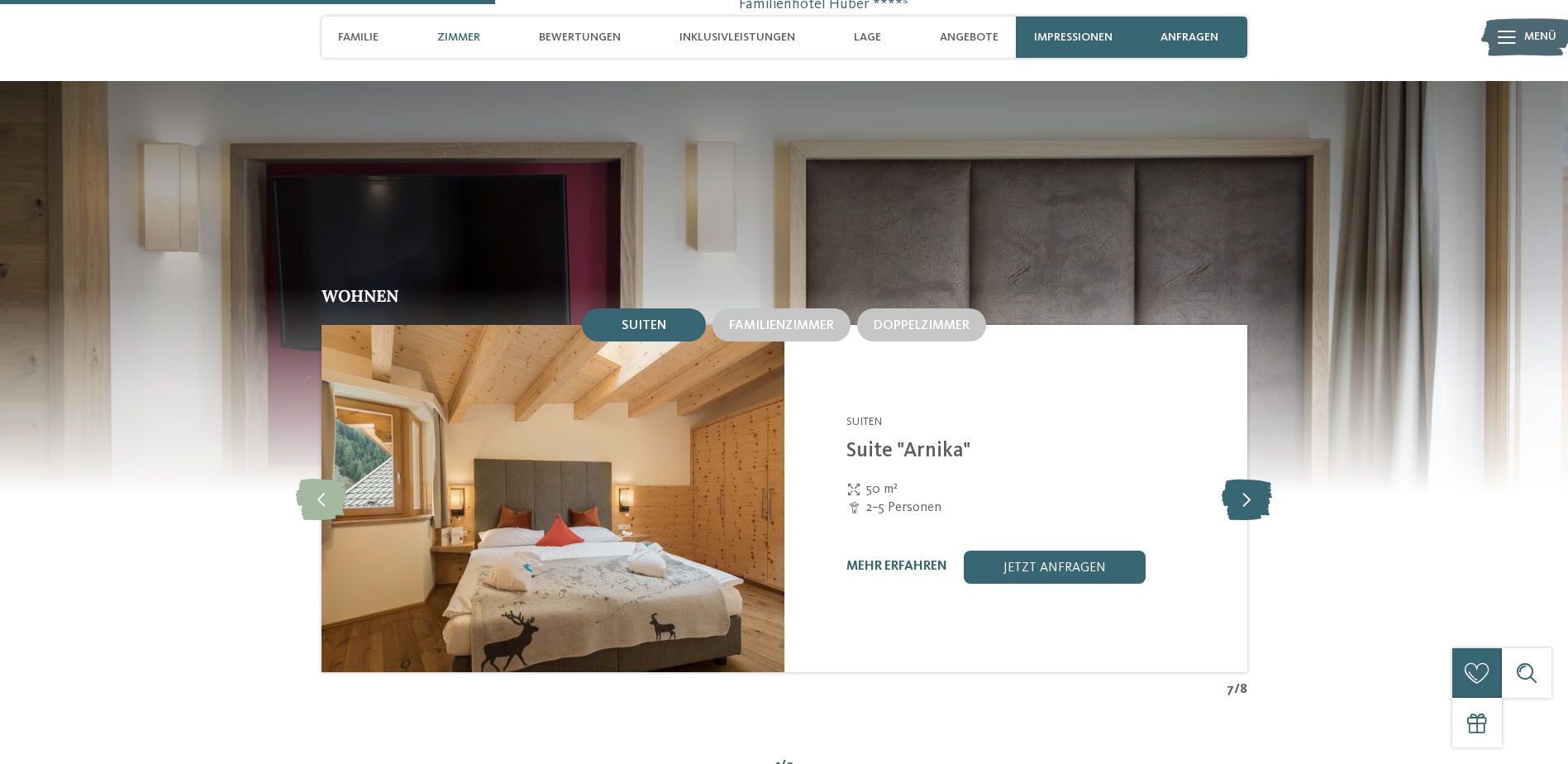
click at [1241, 478] on icon at bounding box center [1247, 498] width 50 height 41
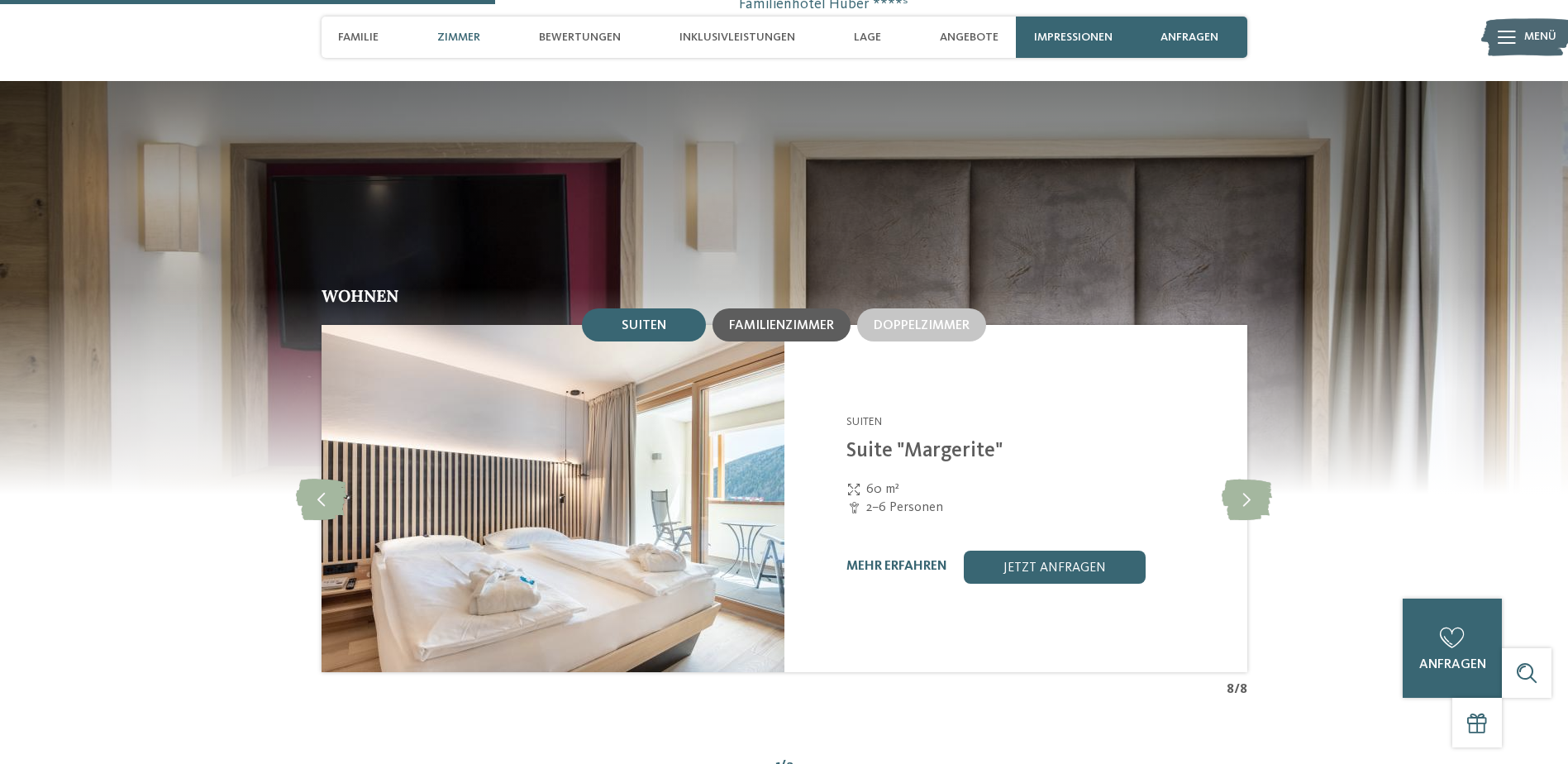
click at [787, 319] on span "Familienzimmer" at bounding box center [781, 325] width 105 height 13
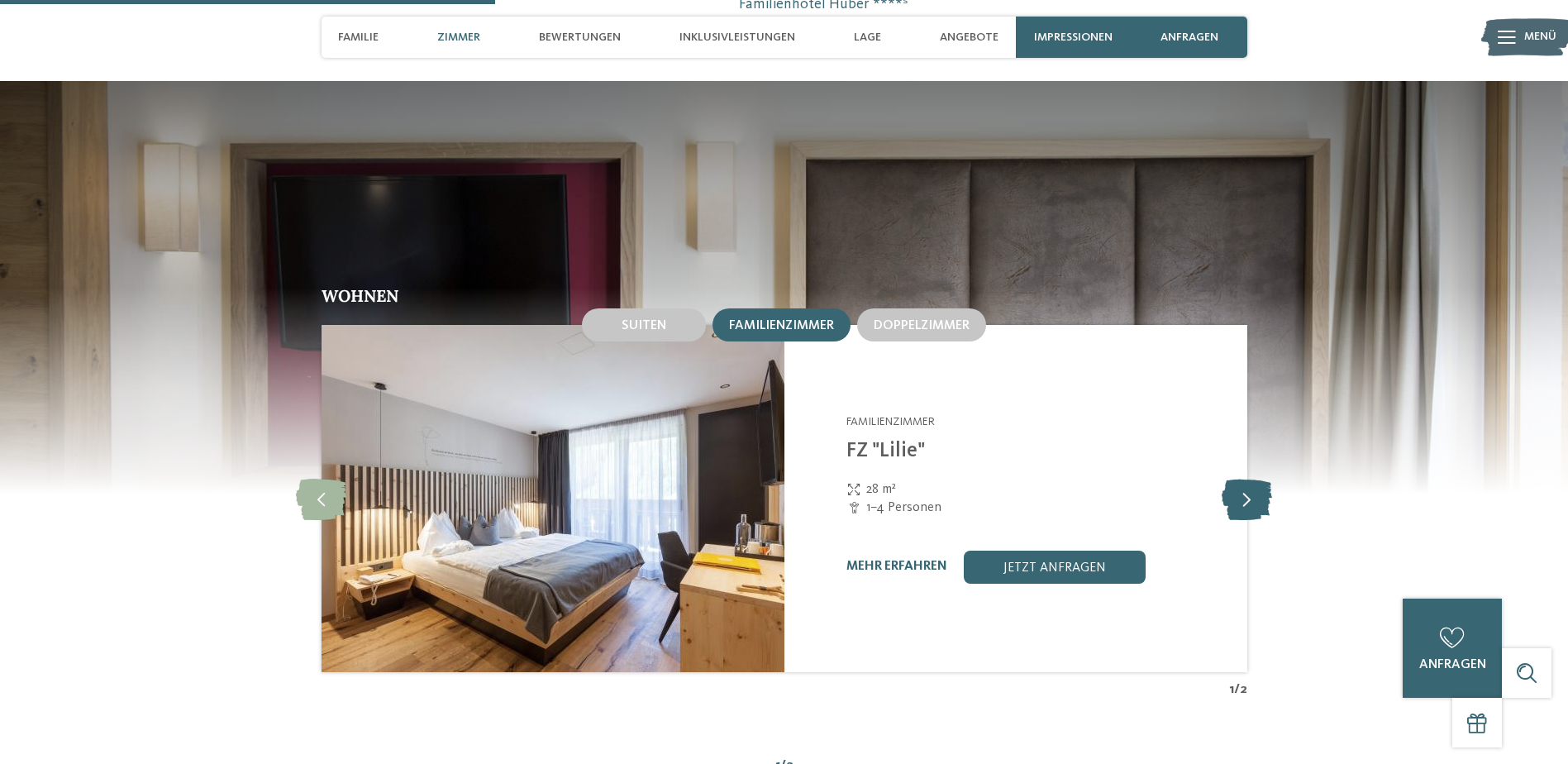
click at [1242, 478] on icon at bounding box center [1247, 498] width 50 height 41
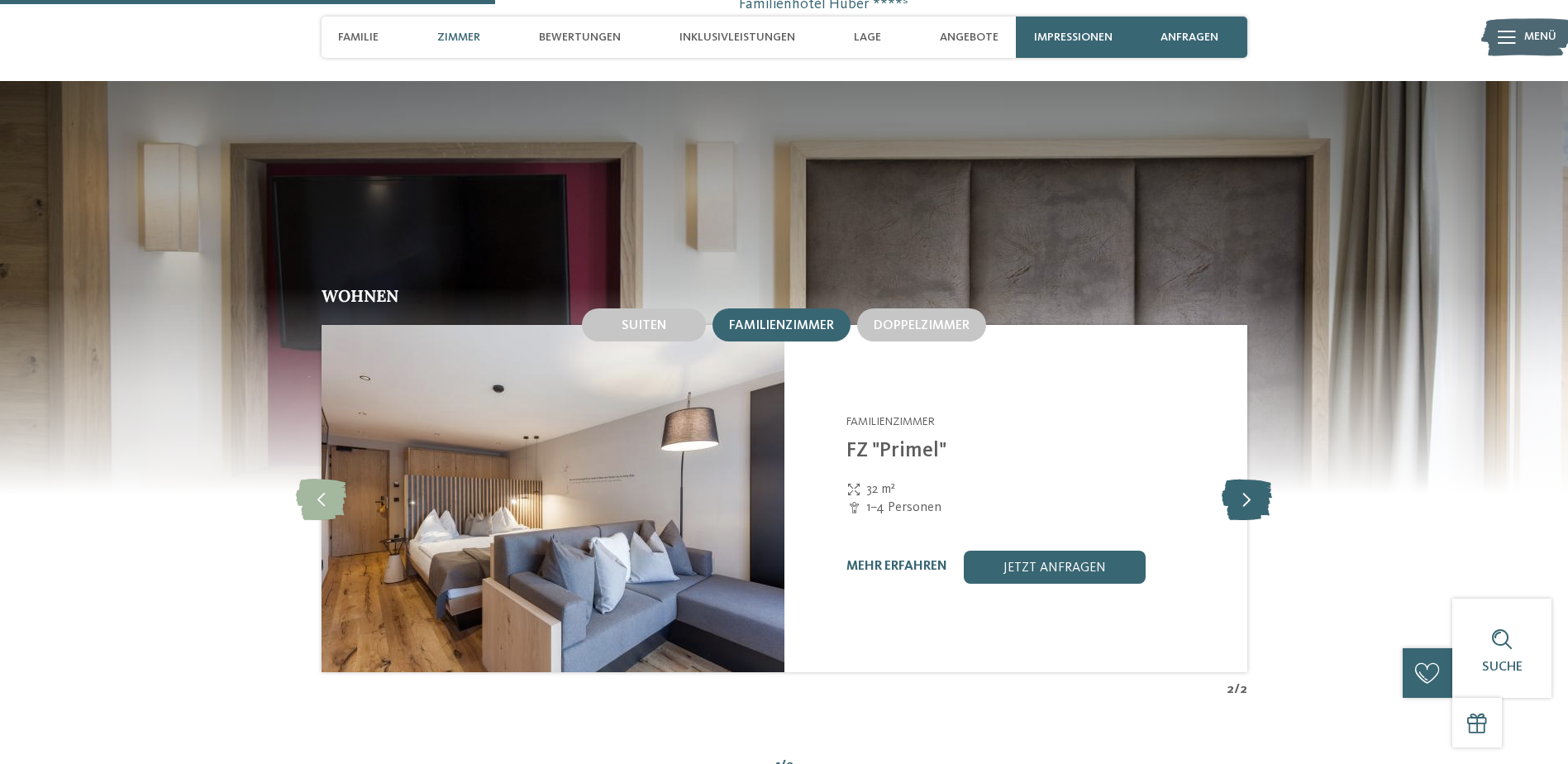
click at [1242, 478] on icon at bounding box center [1247, 498] width 50 height 41
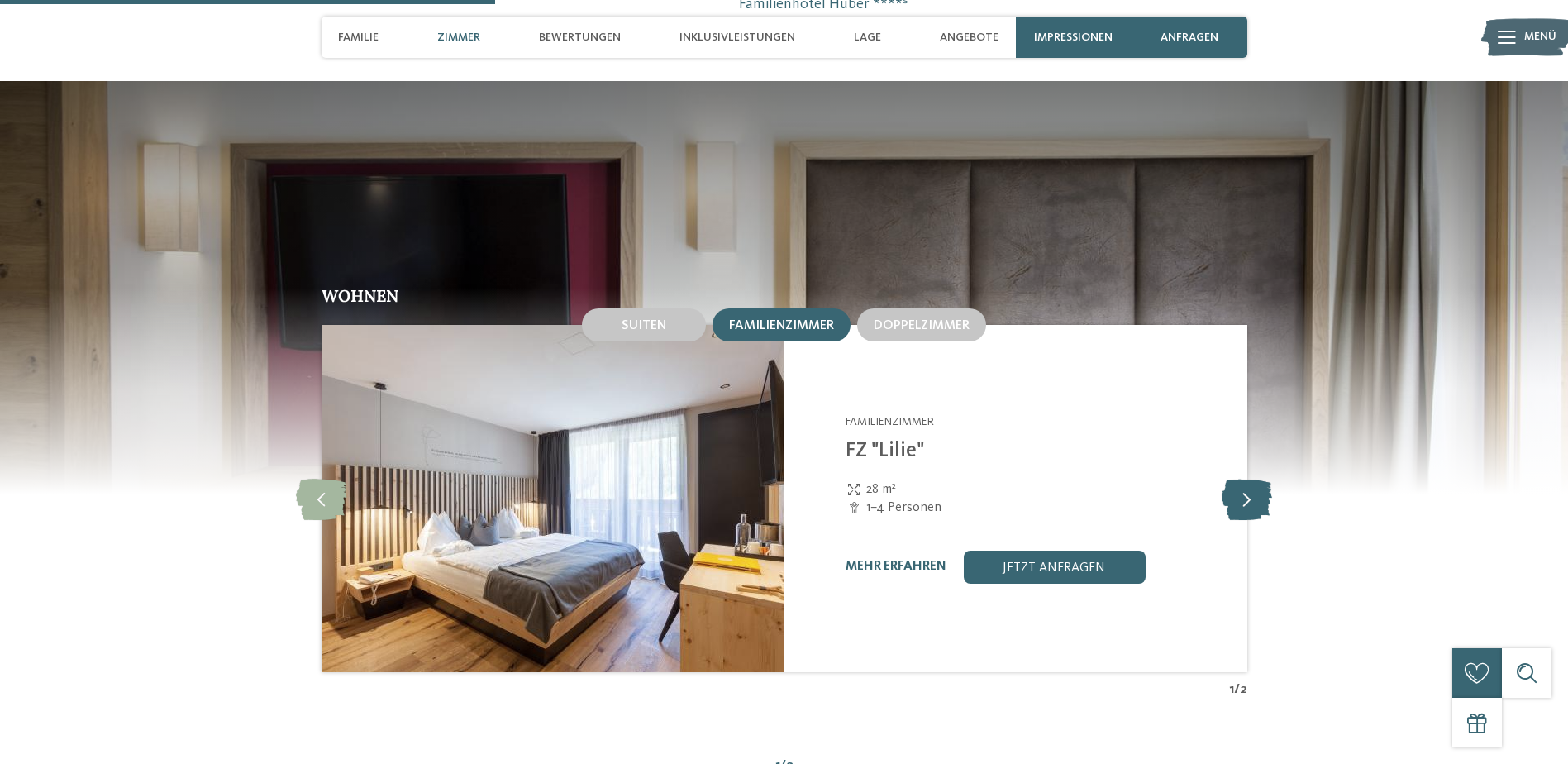
click at [1242, 478] on icon at bounding box center [1247, 498] width 50 height 41
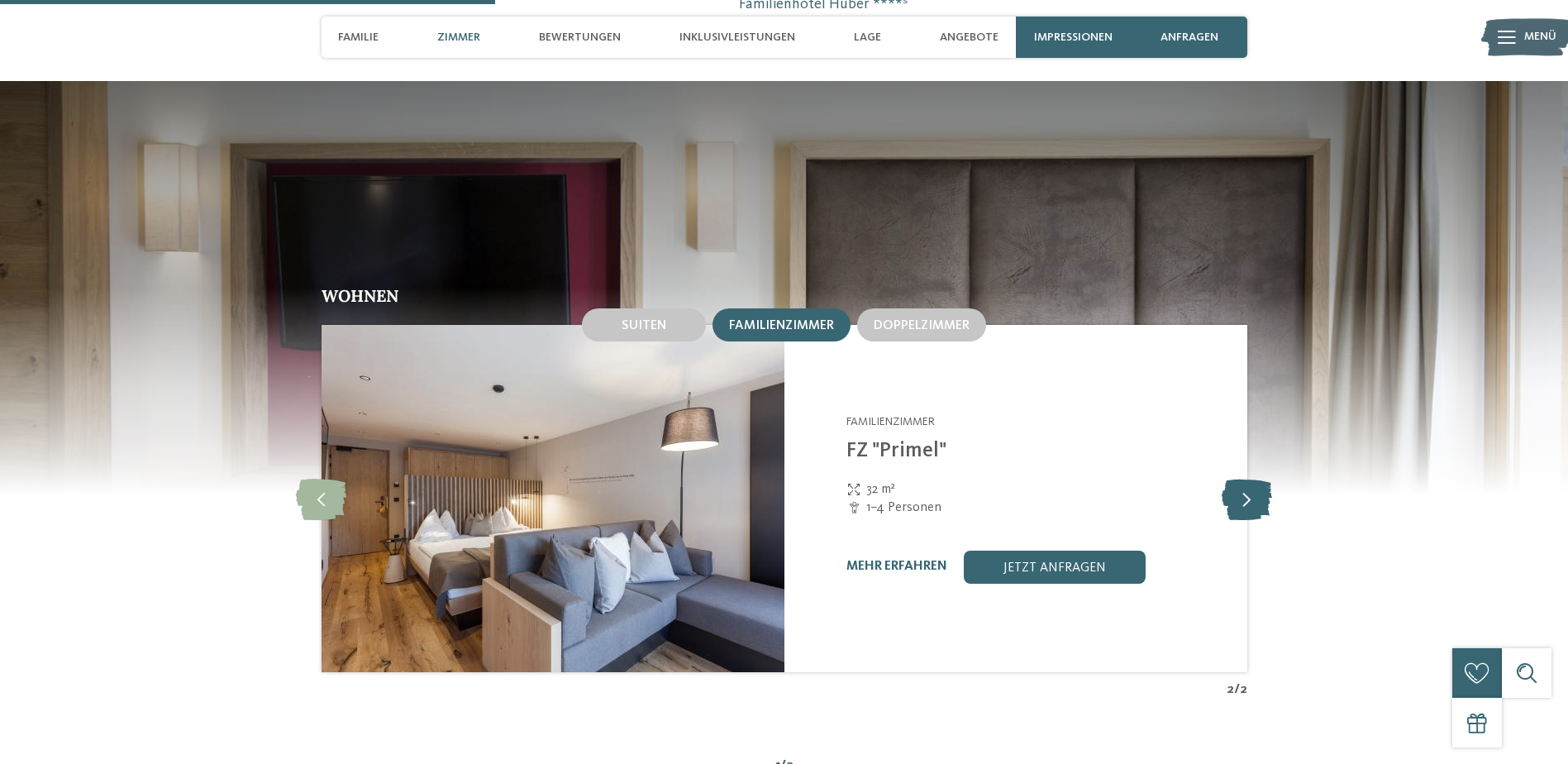
click at [1242, 478] on icon at bounding box center [1247, 498] width 50 height 41
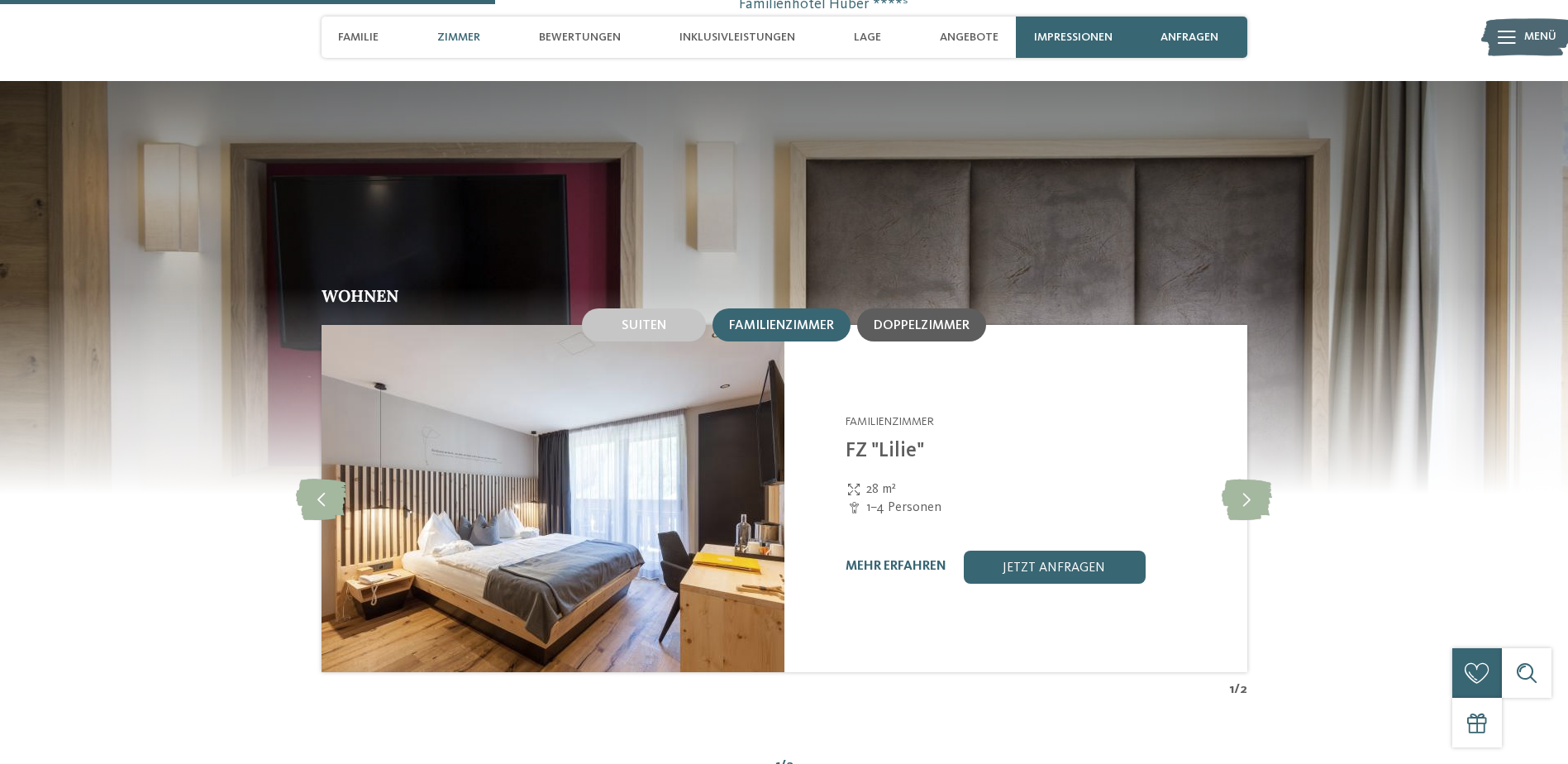
click at [928, 319] on span "Doppelzimmer" at bounding box center [921, 325] width 96 height 13
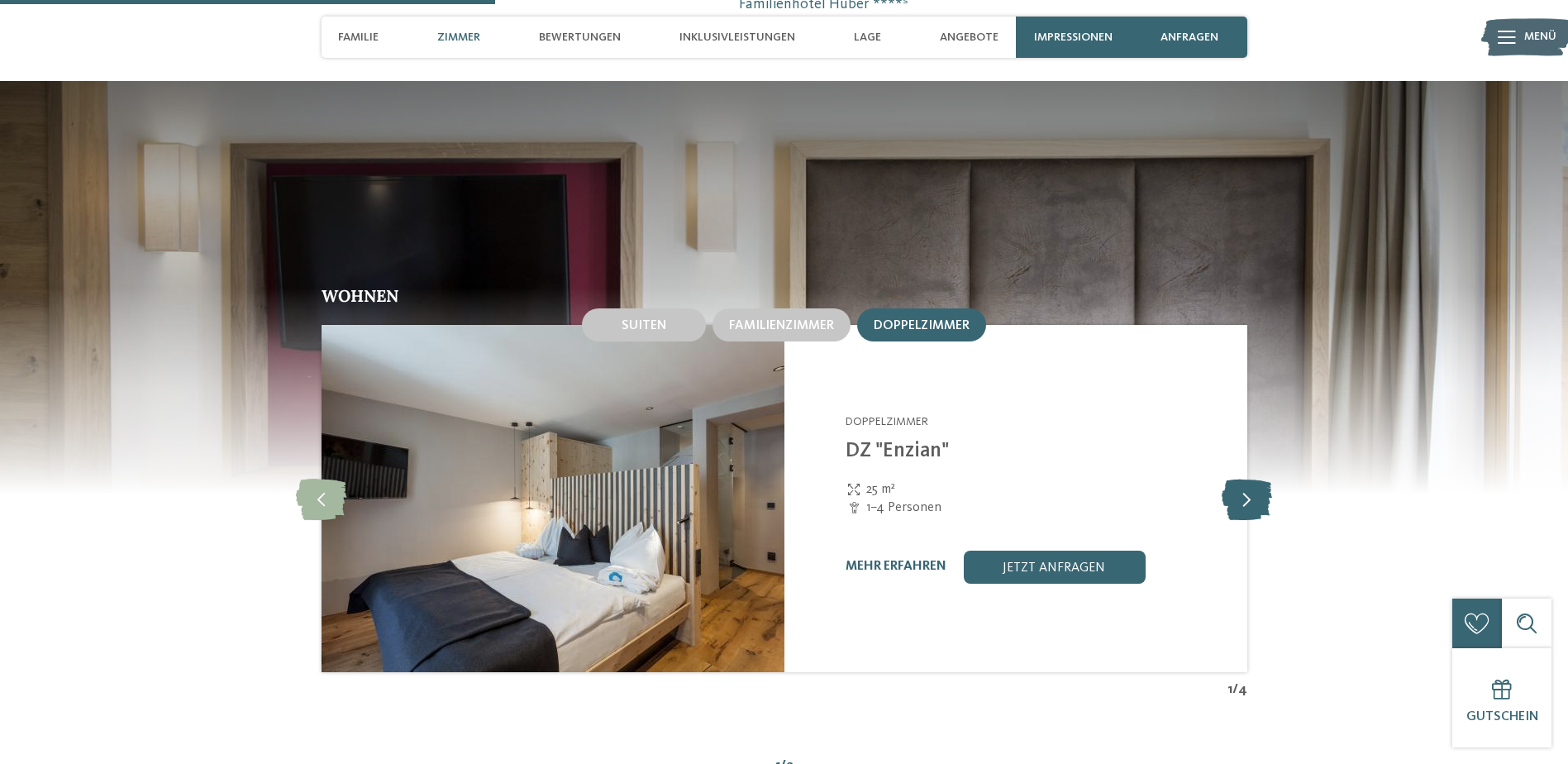
click at [1258, 478] on icon at bounding box center [1247, 498] width 50 height 41
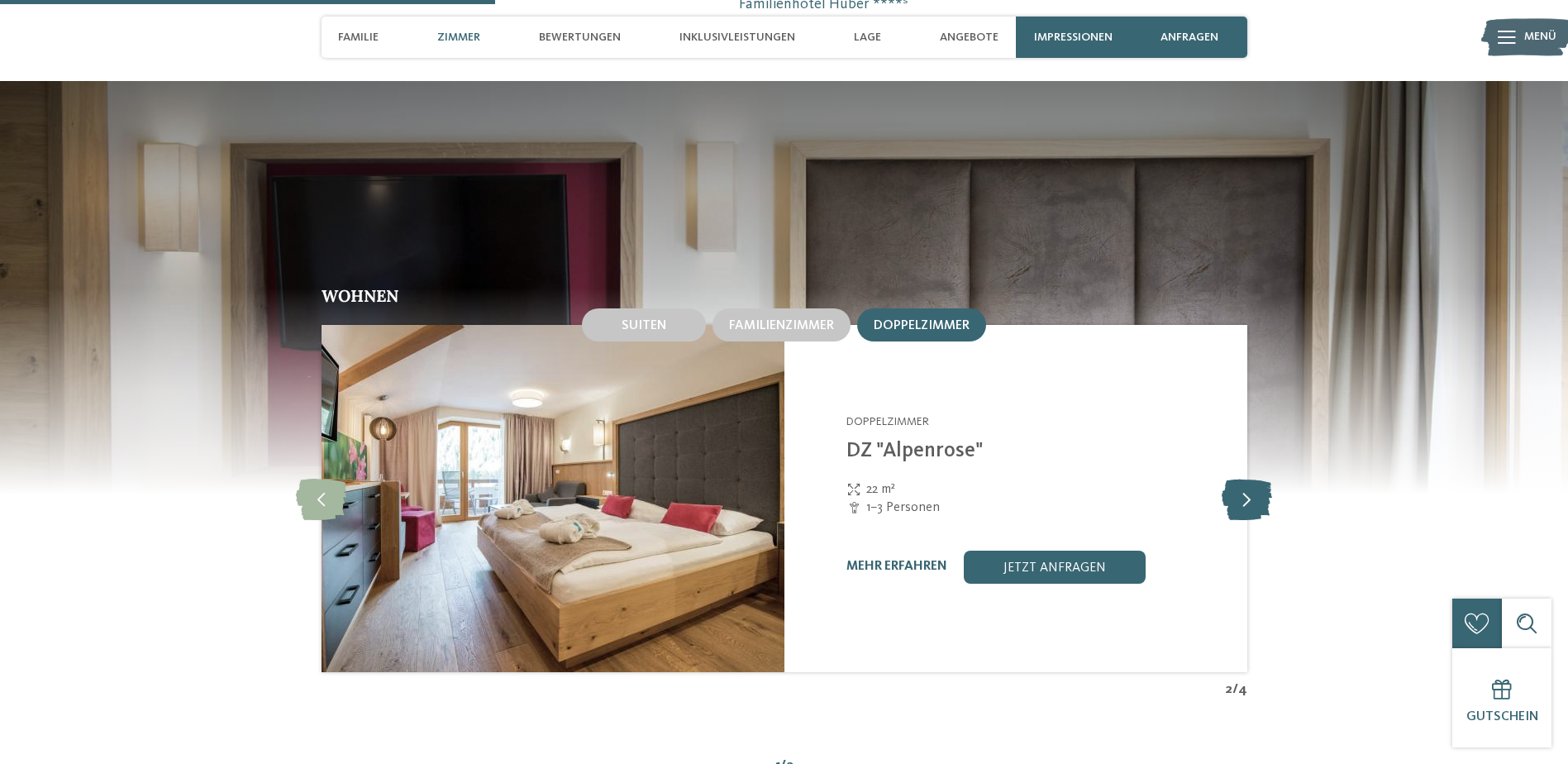
click at [1258, 478] on icon at bounding box center [1247, 498] width 50 height 41
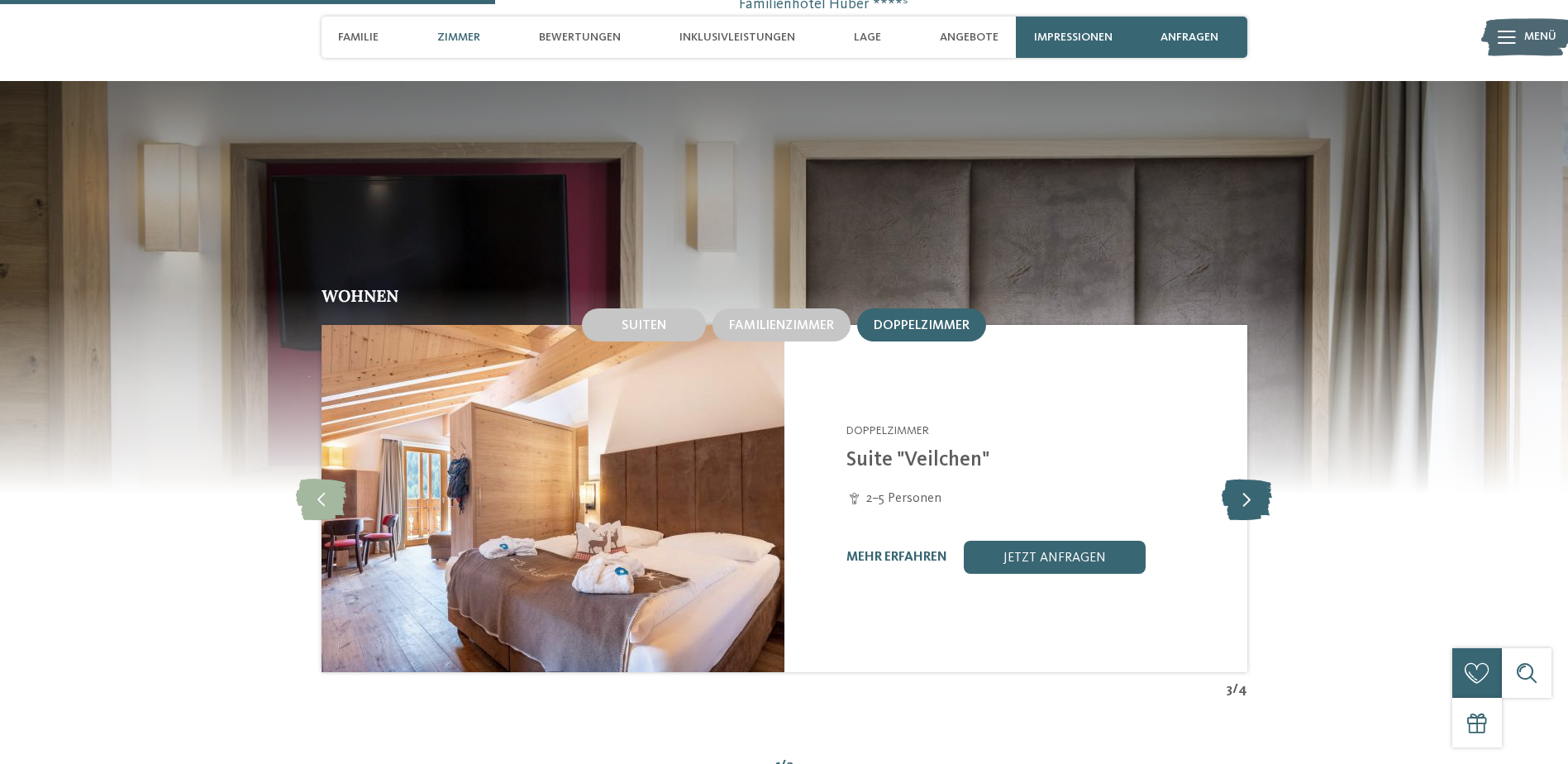
click at [1258, 478] on icon at bounding box center [1247, 498] width 50 height 41
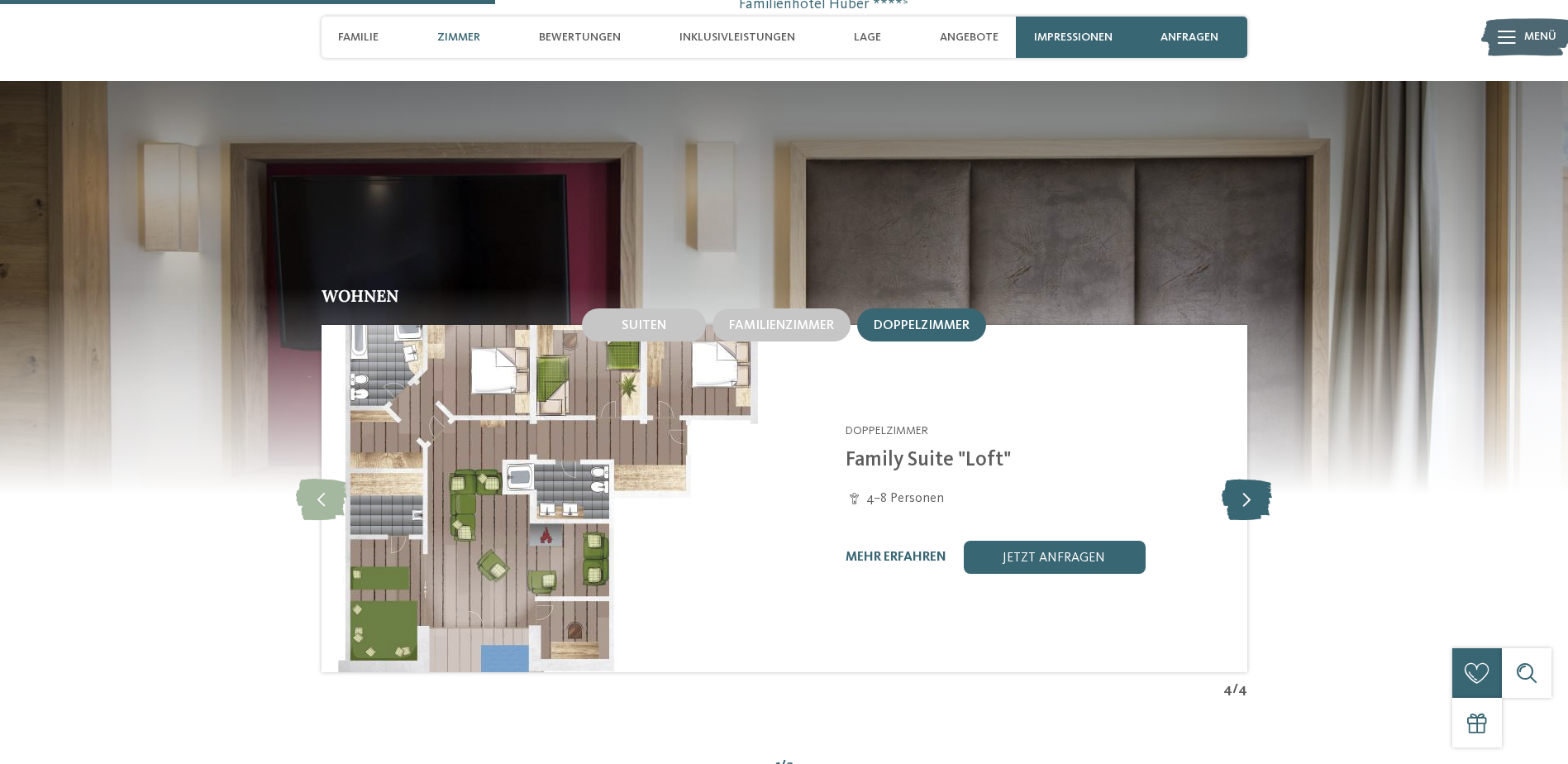
click at [1258, 478] on icon at bounding box center [1247, 498] width 50 height 41
